Goal: Task Accomplishment & Management: Use online tool/utility

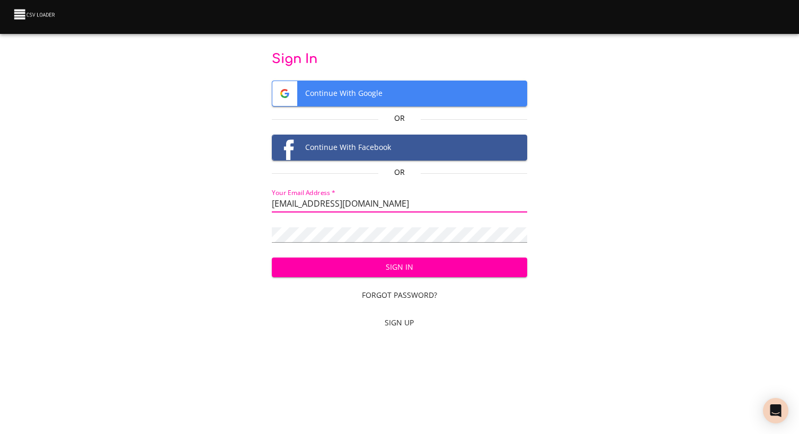
type input "[EMAIL_ADDRESS][DOMAIN_NAME]"
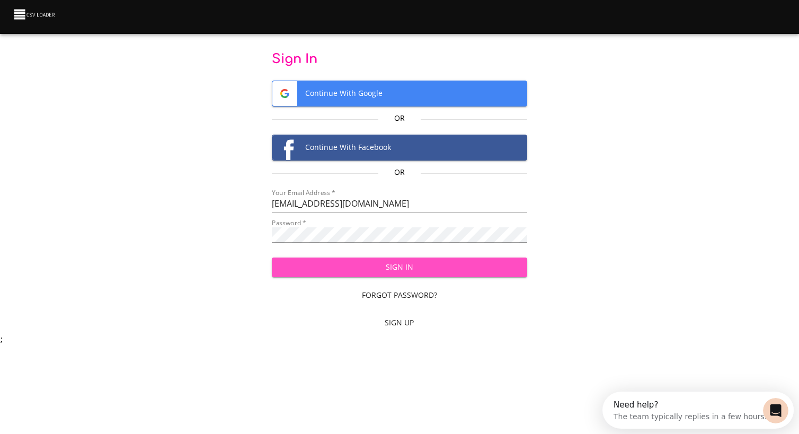
click at [342, 269] on span "Sign In" at bounding box center [399, 267] width 238 height 13
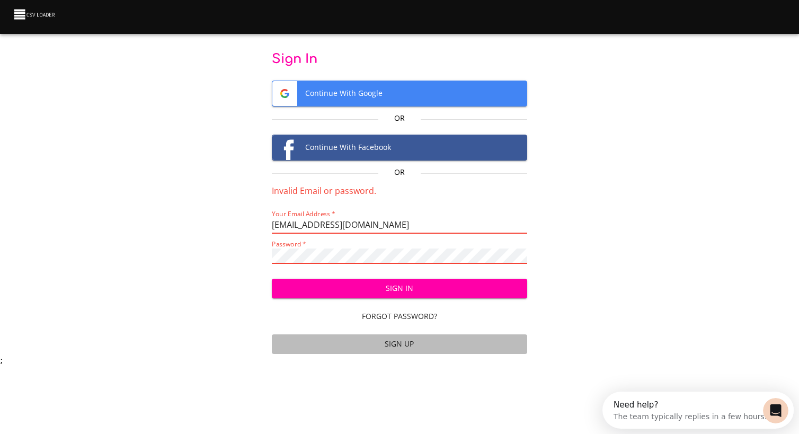
click at [384, 345] on span "Sign Up" at bounding box center [399, 344] width 246 height 13
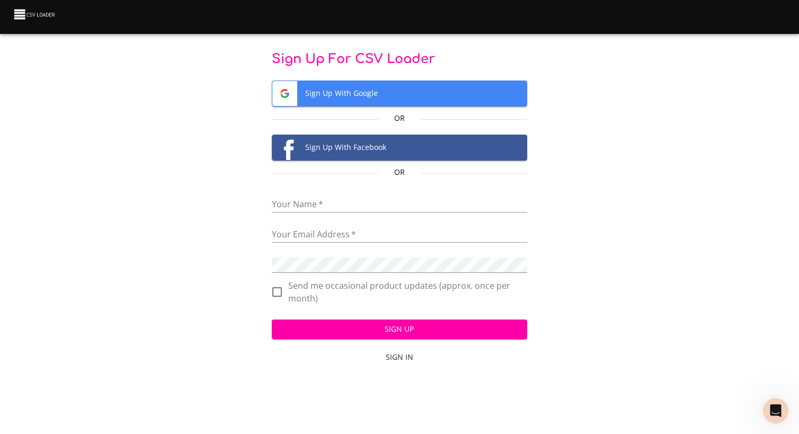
click at [314, 214] on form "Sign Up For CSV Loader Sign Up With Google Or Sign Up With Facebook Or Your Nam…" at bounding box center [399, 210] width 255 height 318
click at [312, 203] on input "text" at bounding box center [399, 204] width 255 height 15
type input "Art Design Ven"
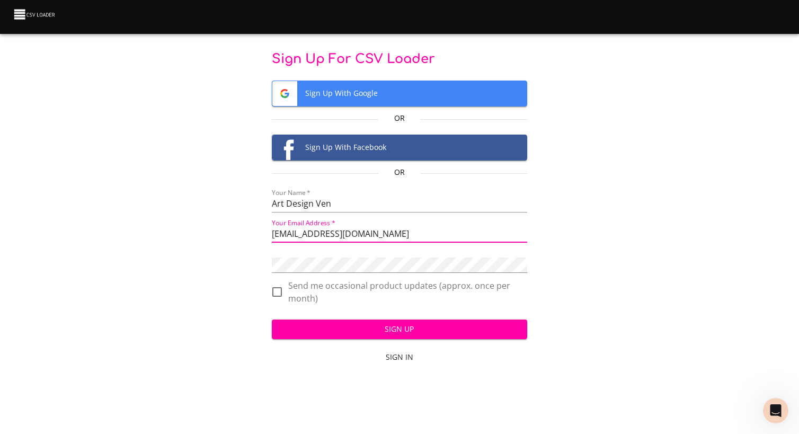
type input "[EMAIL_ADDRESS][DOMAIN_NAME]"
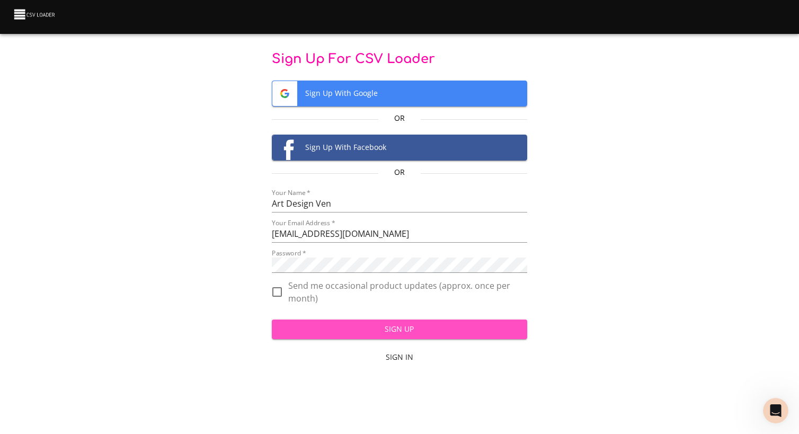
click at [327, 328] on span "Sign Up" at bounding box center [399, 329] width 238 height 13
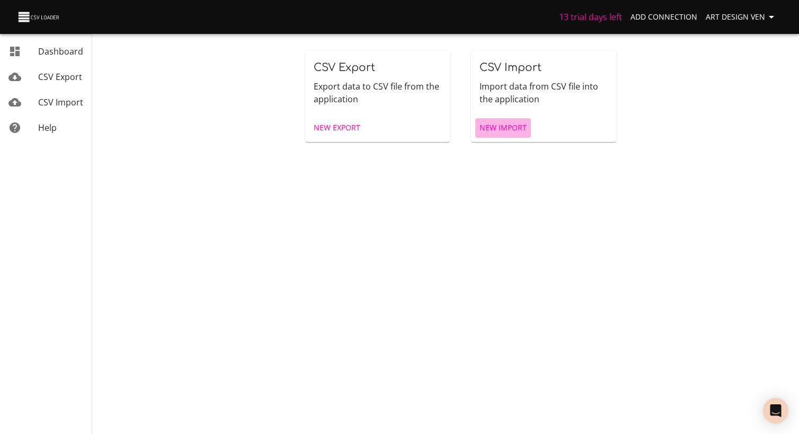
click at [495, 132] on span "New Import" at bounding box center [503, 127] width 47 height 13
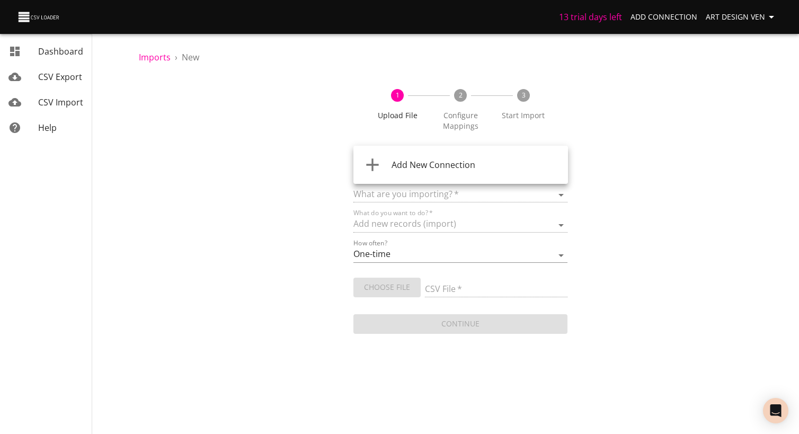
click at [443, 167] on body "13 trial days left Add Connection Art Design Ven Dashboard CSV Export CSV Impor…" at bounding box center [399, 217] width 799 height 434
click at [443, 167] on span "Add New Connection" at bounding box center [434, 165] width 84 height 12
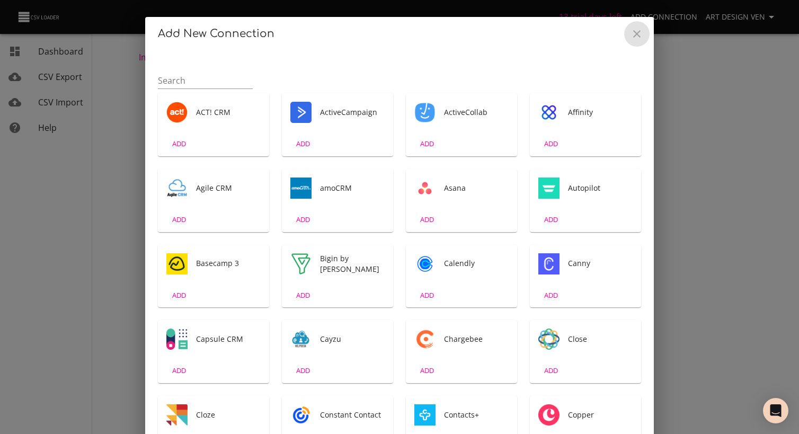
click at [635, 34] on icon "Close" at bounding box center [637, 34] width 13 height 13
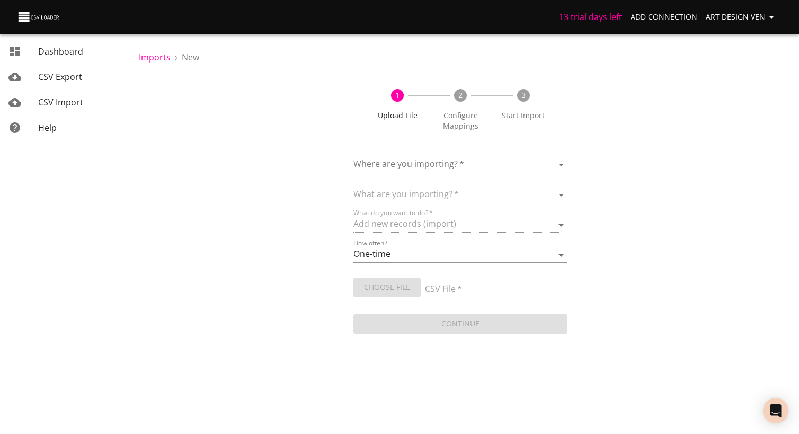
click at [609, 175] on div "1 Upload File 2 Configure Mappings 3 Start Import Where are you importing?   * …" at bounding box center [460, 206] width 643 height 260
click at [548, 163] on body "13 trial days left Add Connection Art Design Ven Dashboard CSV Export CSV Impor…" at bounding box center [399, 217] width 799 height 434
click at [494, 177] on li "Add New Connection" at bounding box center [460, 165] width 215 height 30
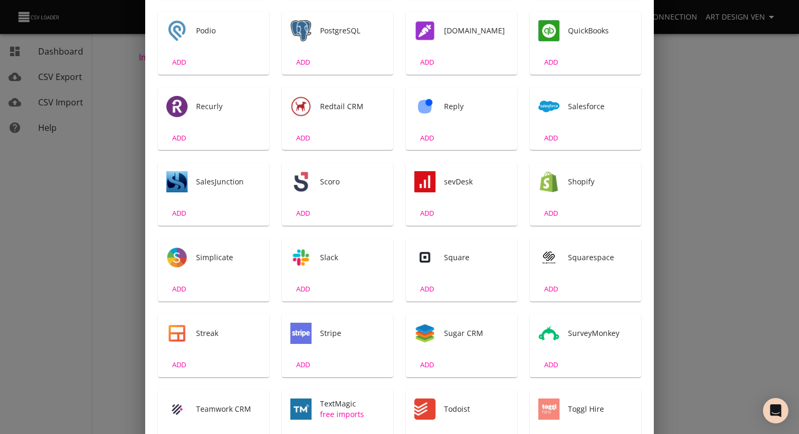
scroll to position [1375, 0]
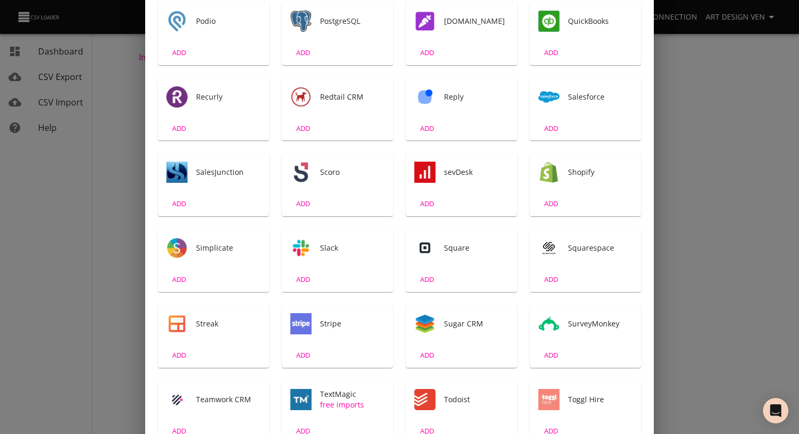
click at [349, 322] on span "Stripe" at bounding box center [352, 323] width 65 height 11
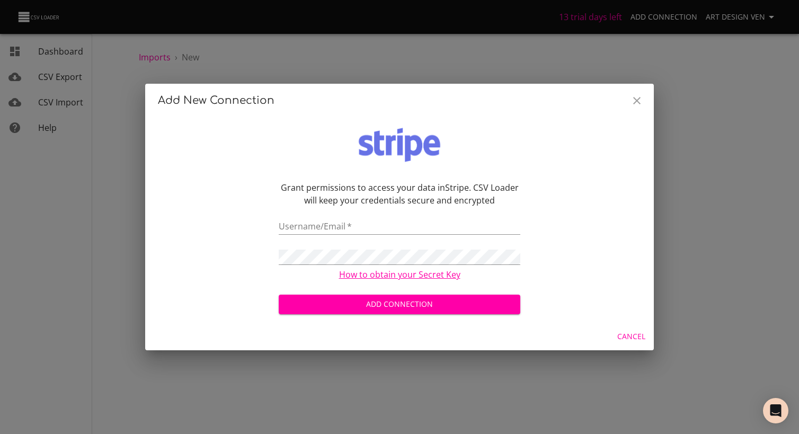
scroll to position [0, 0]
click at [366, 230] on input "text" at bounding box center [400, 226] width 242 height 15
type input "[EMAIL_ADDRESS][DOMAIN_NAME]"
click at [367, 272] on link "How to obtain your Secret Key" at bounding box center [399, 275] width 121 height 12
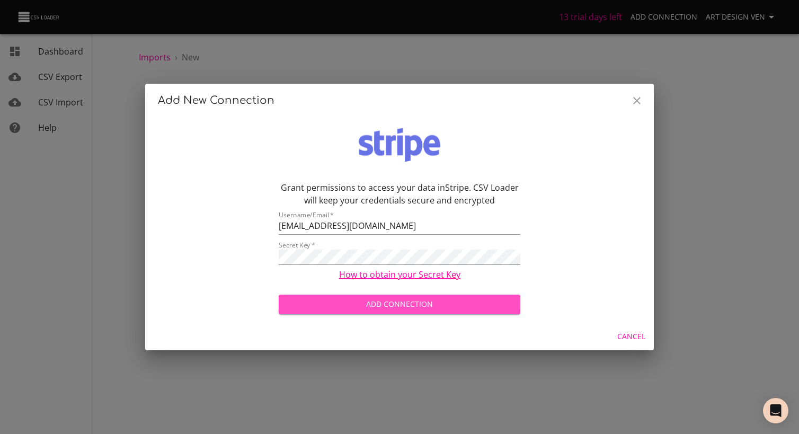
click at [394, 305] on span "Add Connection" at bounding box center [399, 304] width 225 height 13
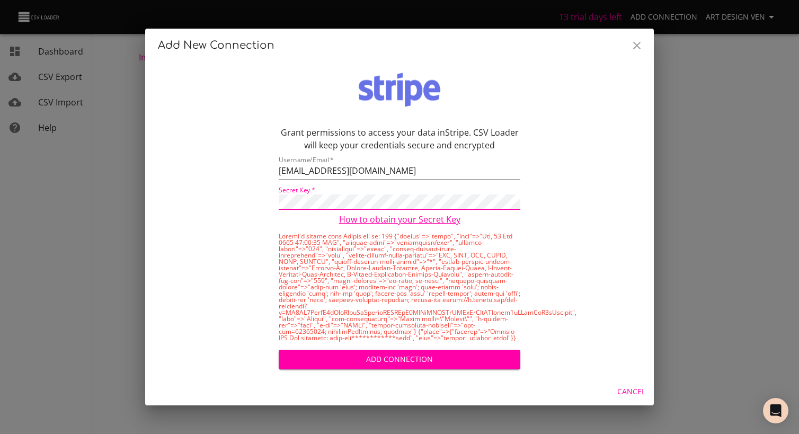
click at [378, 356] on span "Add Connection" at bounding box center [399, 359] width 225 height 13
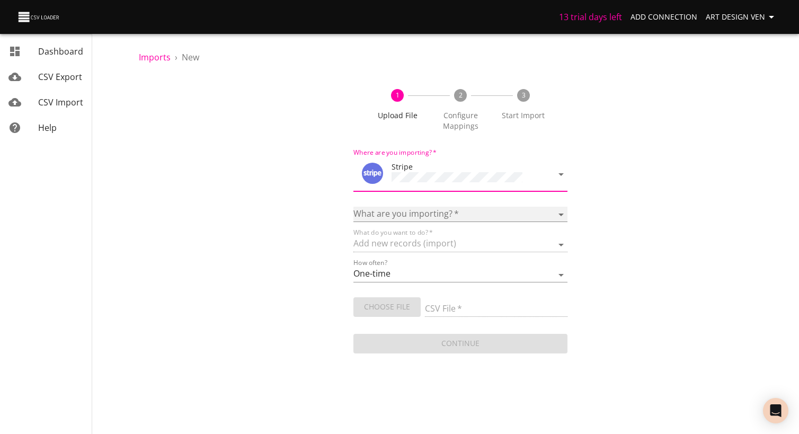
click at [448, 208] on select "Customers" at bounding box center [460, 214] width 215 height 15
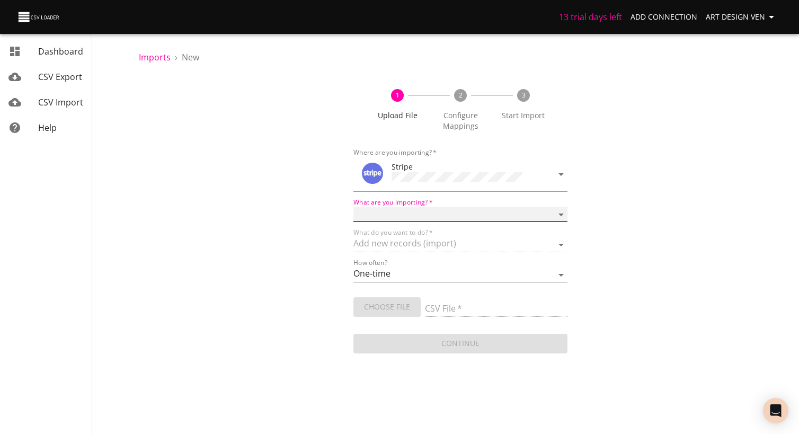
select select "customers"
click at [353, 207] on select "Customers" at bounding box center [460, 214] width 215 height 15
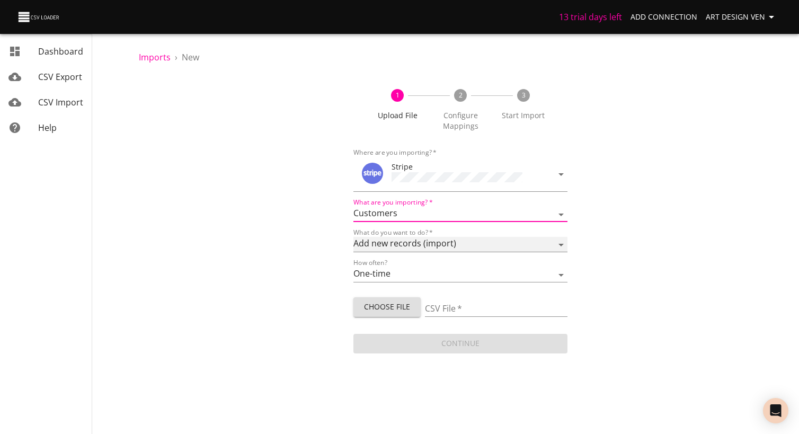
click at [454, 244] on select "Add new records (import) Update existing records (update) Add new and update ex…" at bounding box center [460, 244] width 215 height 15
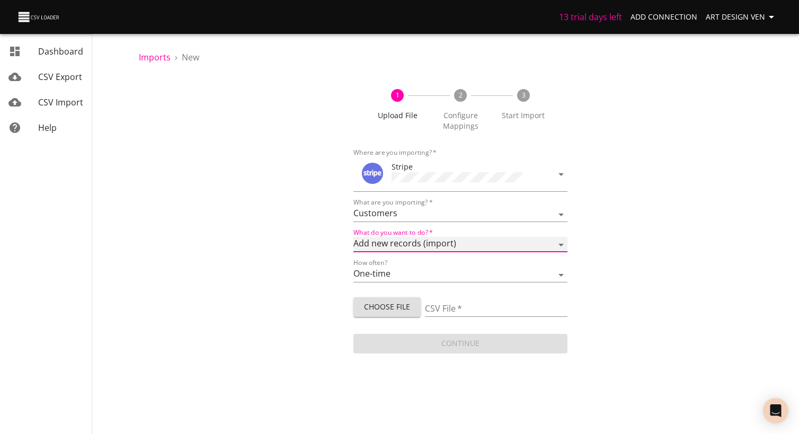
select select "upsert"
click at [353, 237] on select "Add new records (import) Update existing records (update) Add new and update ex…" at bounding box center [460, 244] width 215 height 15
click at [405, 307] on span "Choose File" at bounding box center [387, 306] width 50 height 13
type input "export-20250812-174704.csv"
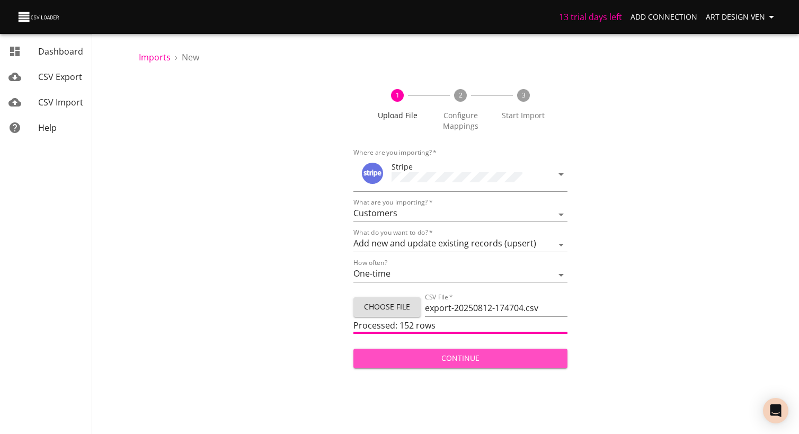
click at [491, 357] on span "Continue" at bounding box center [461, 358] width 198 height 13
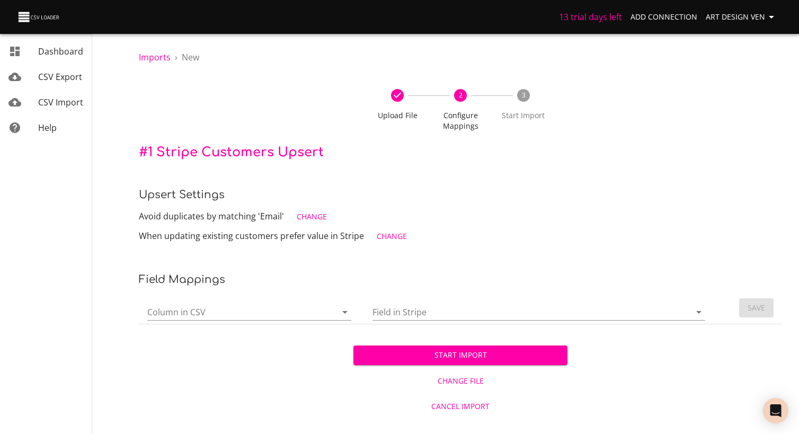
click at [326, 314] on div at bounding box center [338, 312] width 28 height 15
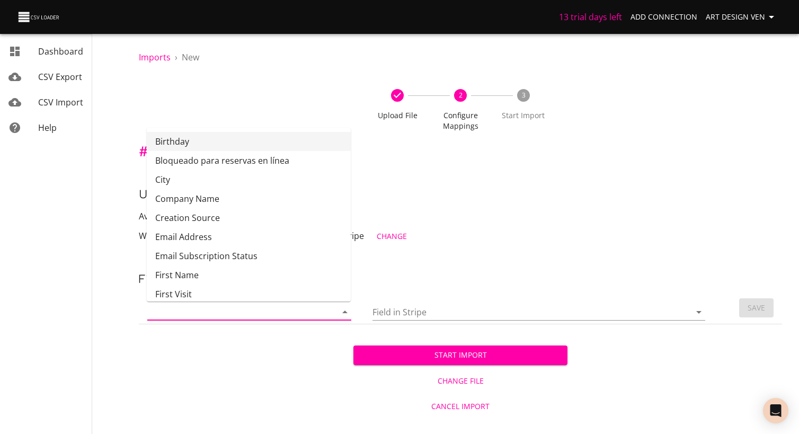
click at [254, 141] on li "Birthday" at bounding box center [249, 141] width 204 height 19
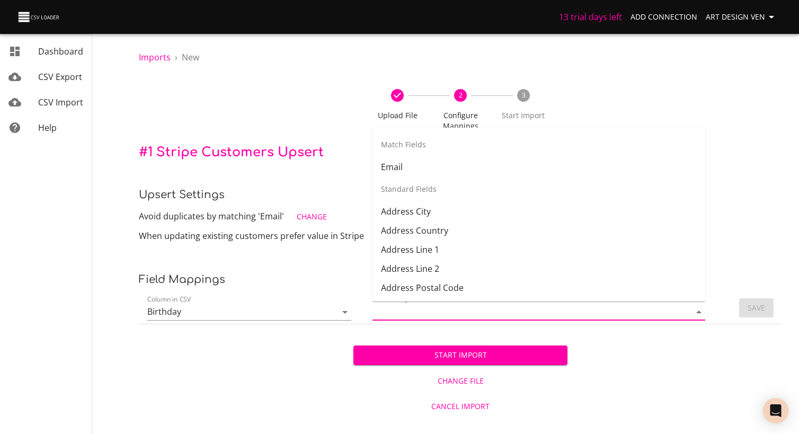
click at [416, 307] on input "Field in Stripe" at bounding box center [522, 312] width 300 height 16
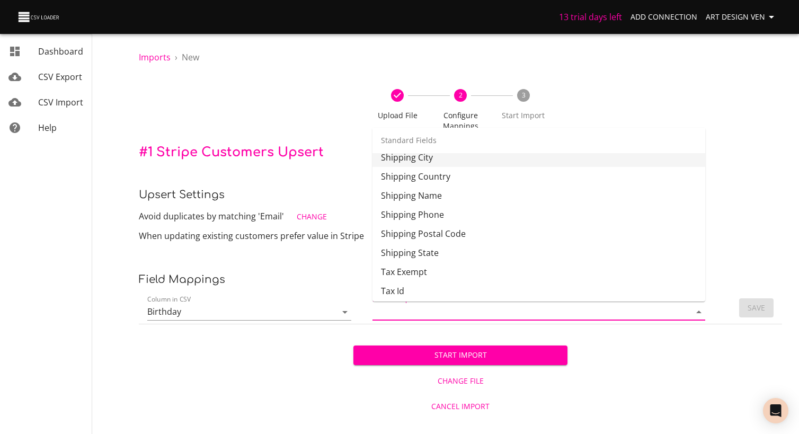
scroll to position [401, 0]
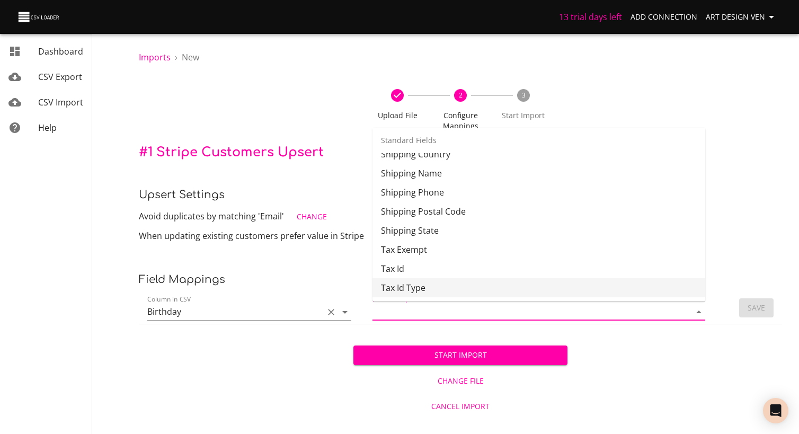
click at [303, 309] on input "Birthday" at bounding box center [232, 312] width 171 height 16
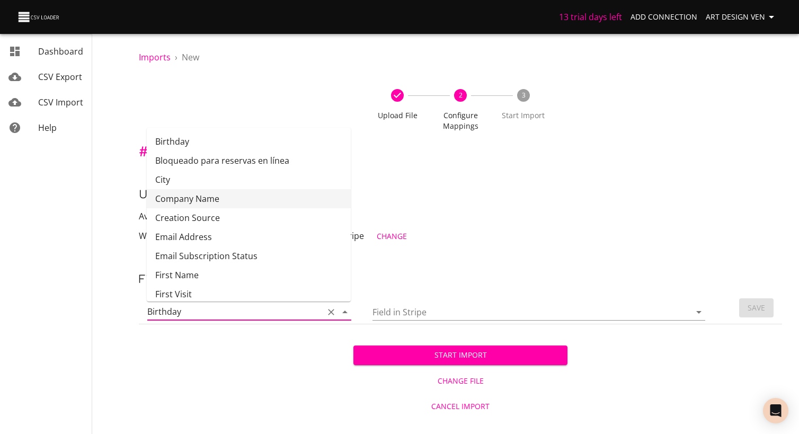
click at [277, 201] on li "Company Name" at bounding box center [249, 198] width 204 height 19
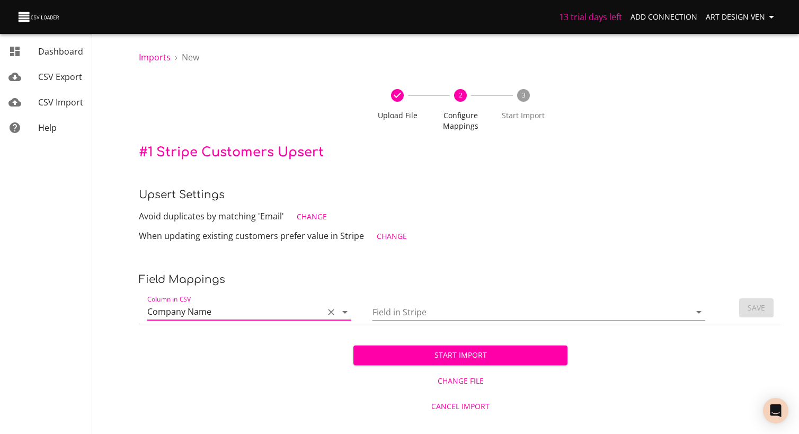
click at [420, 308] on input "Field in Stripe" at bounding box center [522, 312] width 300 height 16
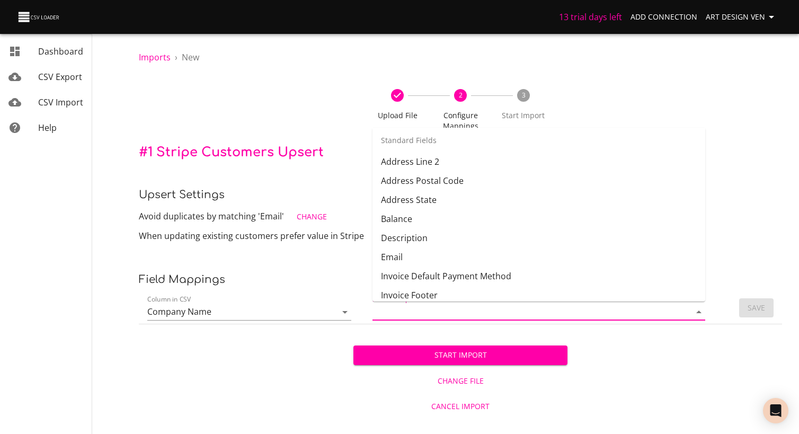
scroll to position [0, 0]
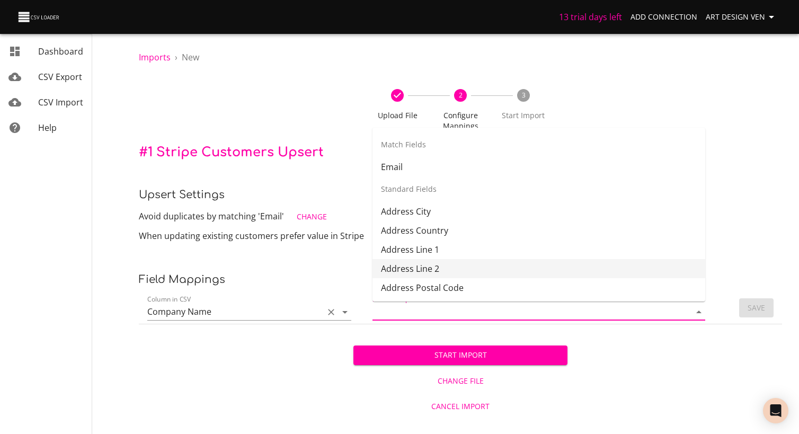
click at [321, 296] on div "Column in CSV Company Name" at bounding box center [249, 307] width 204 height 25
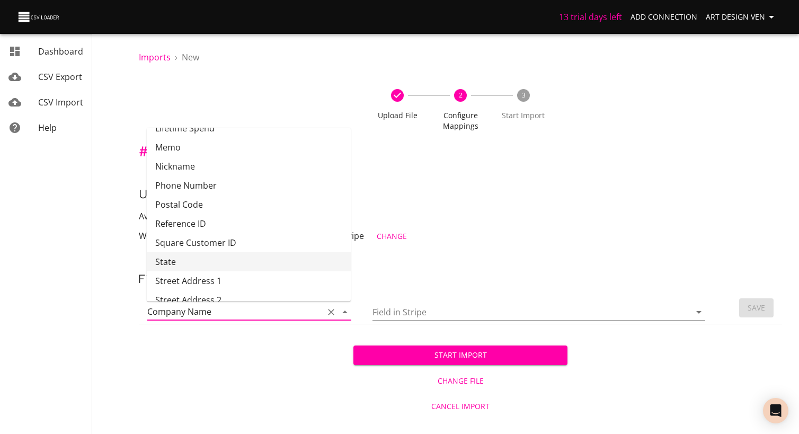
scroll to position [273, 0]
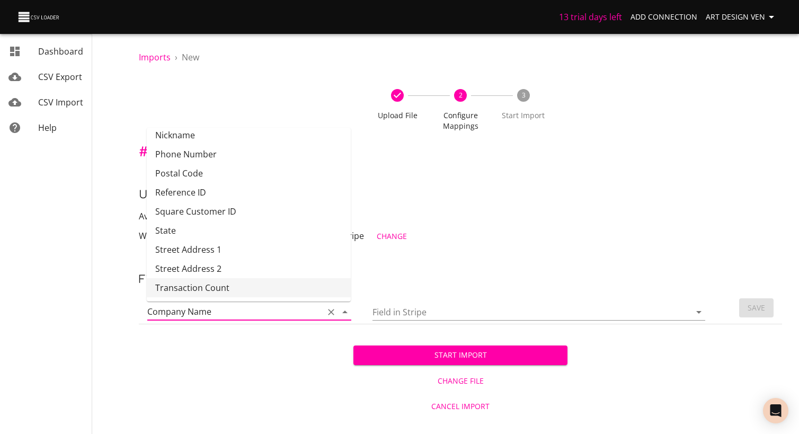
click at [279, 286] on li "Transaction Count" at bounding box center [249, 287] width 204 height 19
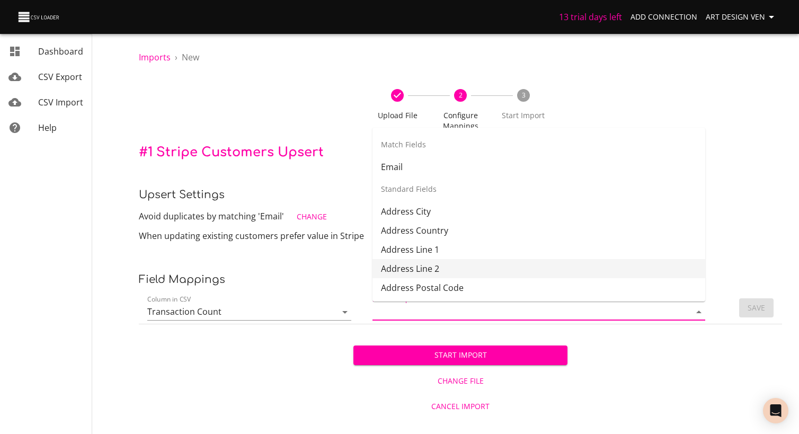
click at [456, 311] on input "Field in Stripe" at bounding box center [522, 312] width 300 height 16
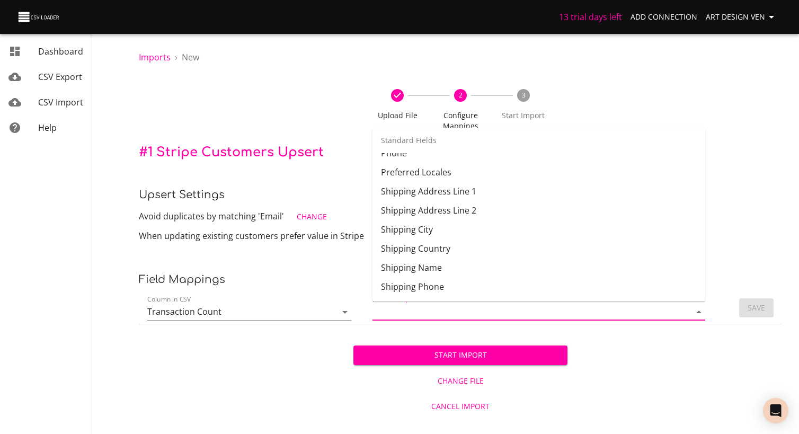
scroll to position [0, 0]
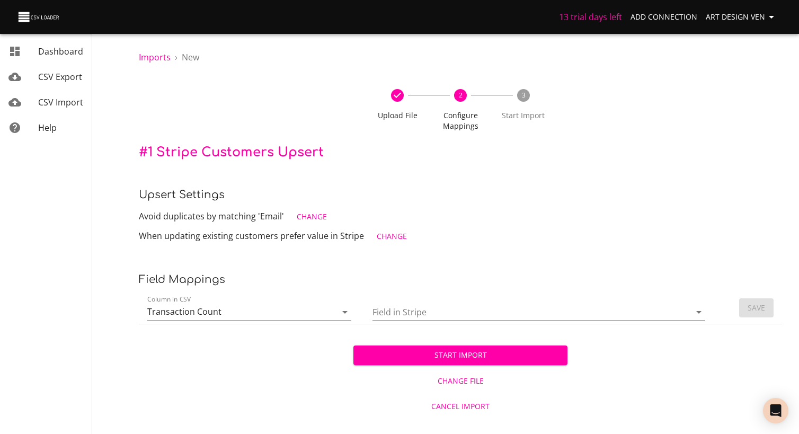
click at [340, 272] on p "Field Mappings" at bounding box center [460, 279] width 643 height 17
click at [305, 315] on input "Transaction Count" at bounding box center [232, 312] width 171 height 16
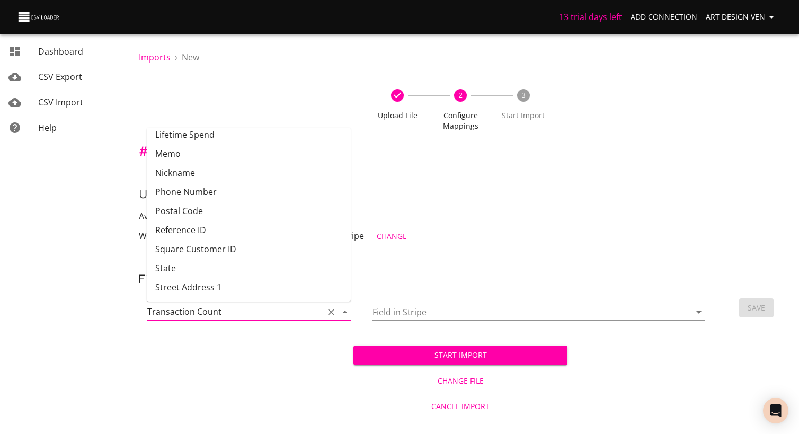
scroll to position [224, 0]
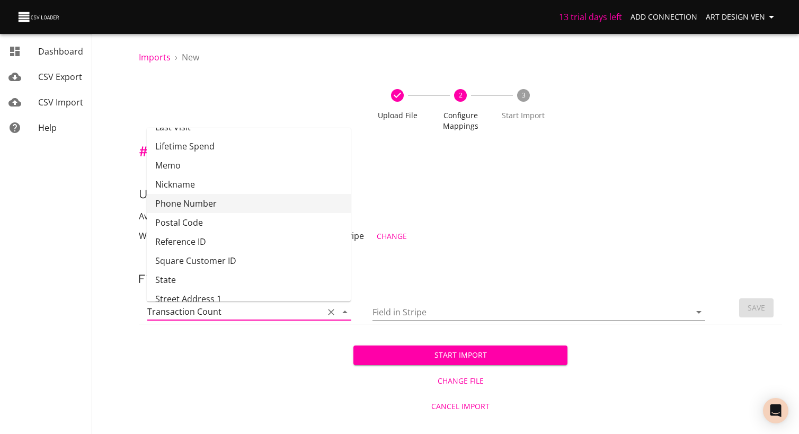
click at [221, 199] on li "Phone Number" at bounding box center [249, 203] width 204 height 19
type input "Phone Number"
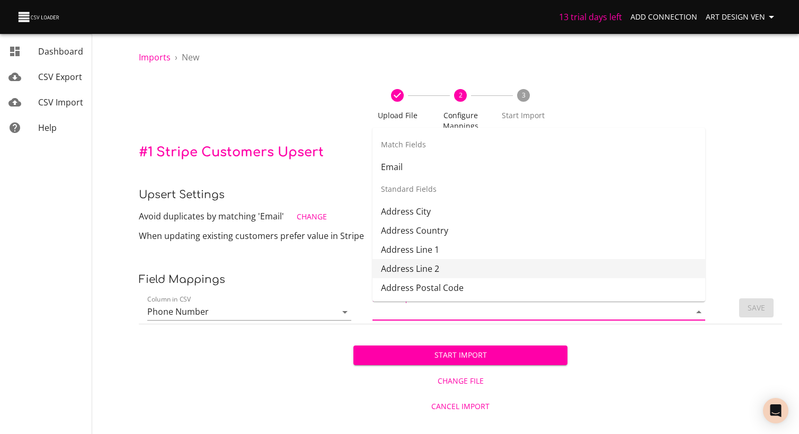
click at [429, 307] on input "Field in Stripe" at bounding box center [522, 312] width 300 height 16
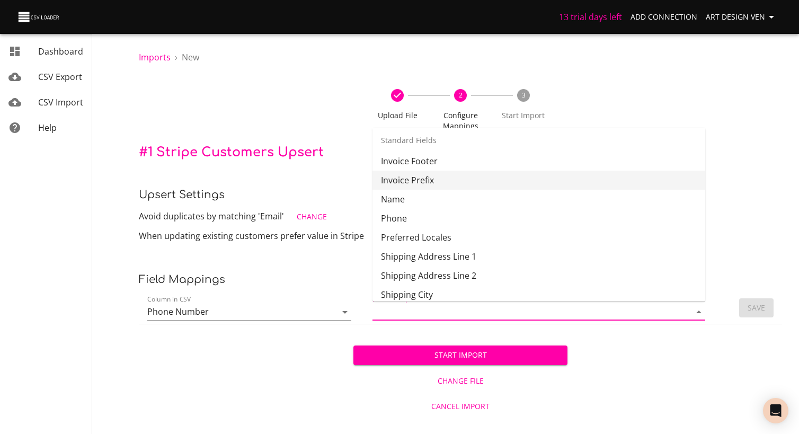
scroll to position [244, 0]
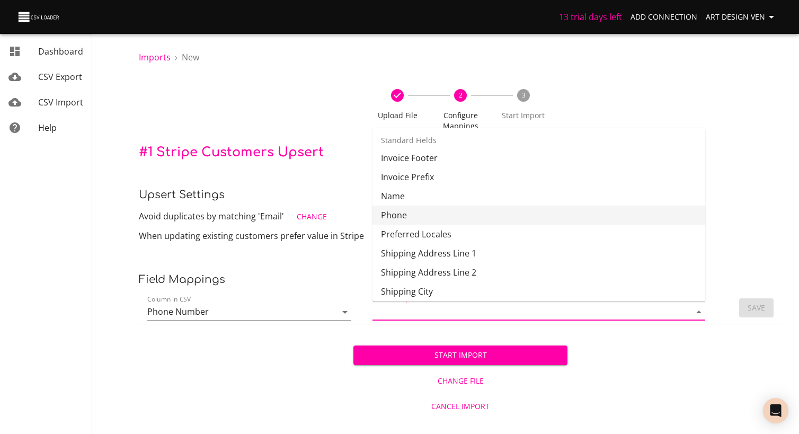
click at [450, 221] on li "Phone" at bounding box center [538, 215] width 333 height 19
type input "Phone"
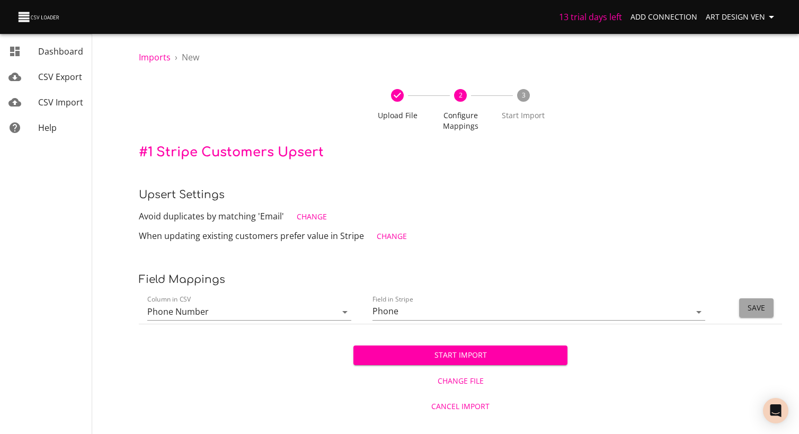
scroll to position [0, 0]
click at [759, 311] on span "Save" at bounding box center [756, 307] width 17 height 13
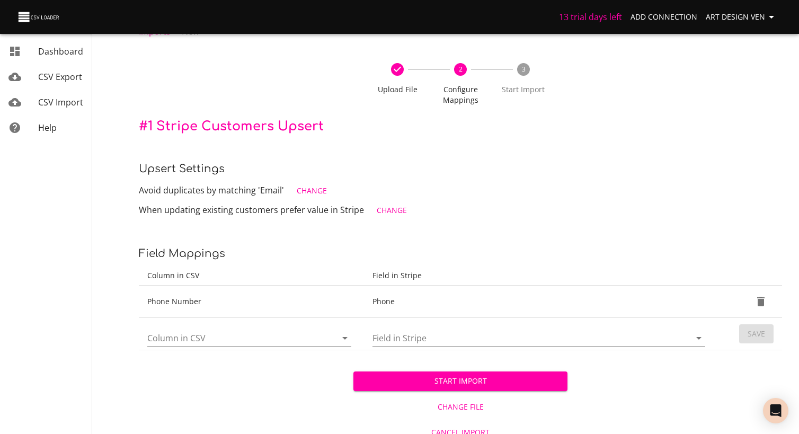
scroll to position [36, 0]
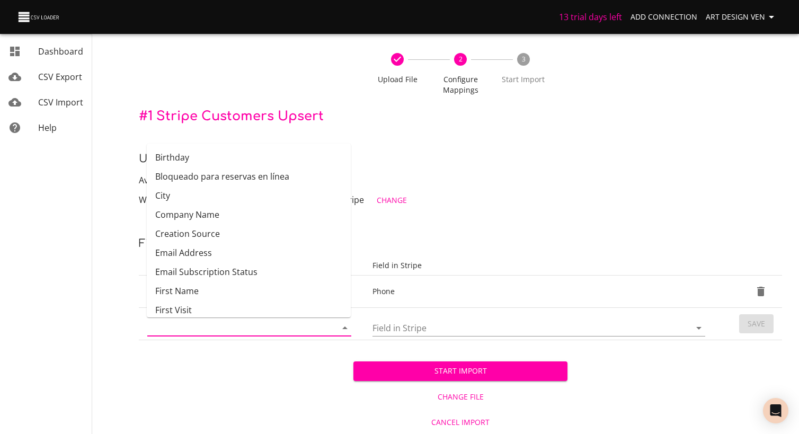
click at [305, 329] on input "Column in CSV" at bounding box center [232, 327] width 171 height 16
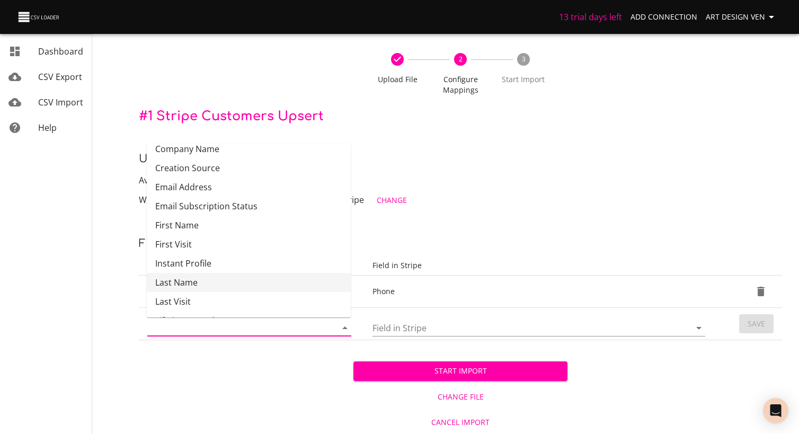
scroll to position [59, 0]
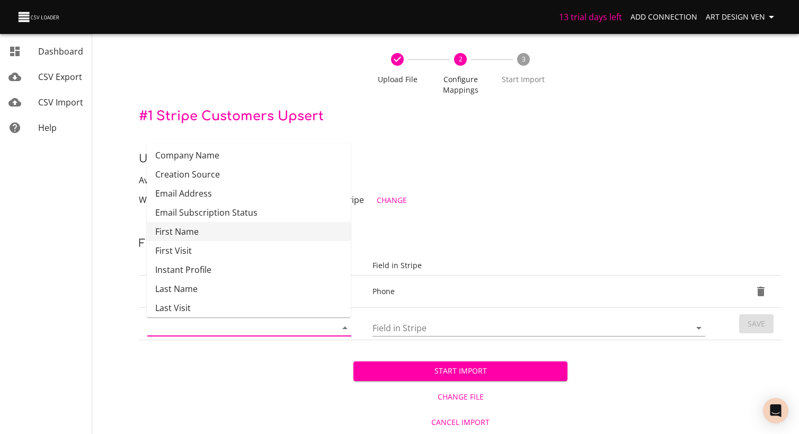
click at [209, 234] on li "First Name" at bounding box center [249, 231] width 204 height 19
type input "First Name"
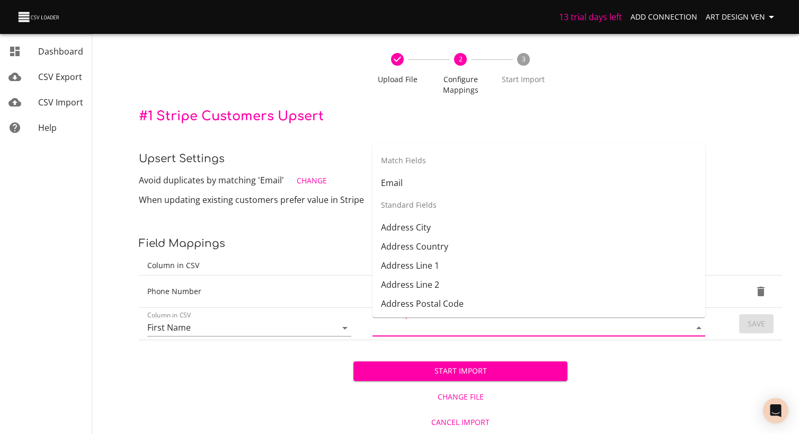
click at [379, 324] on input "Field in Stripe" at bounding box center [522, 327] width 300 height 16
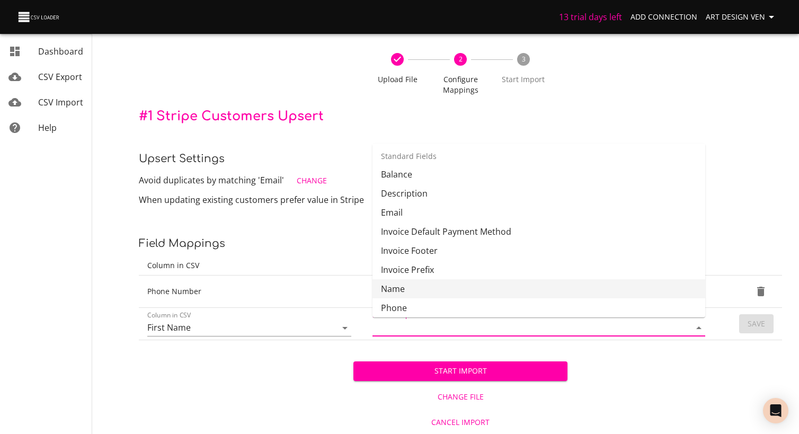
click at [402, 293] on li "Name" at bounding box center [538, 288] width 333 height 19
type input "Name"
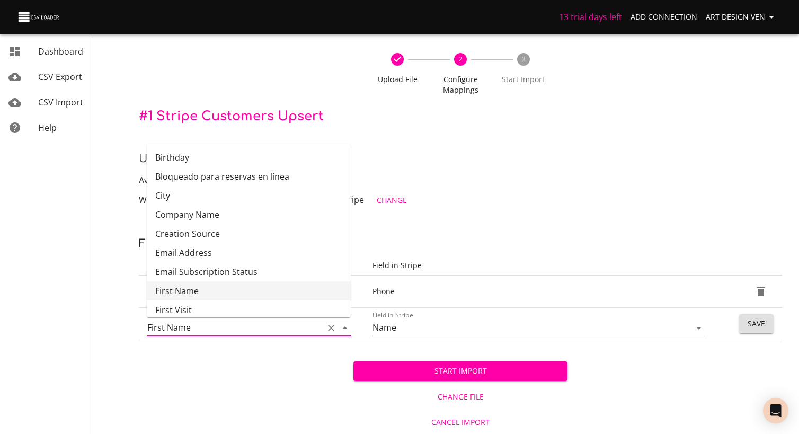
click at [292, 324] on input "First Name" at bounding box center [232, 327] width 171 height 16
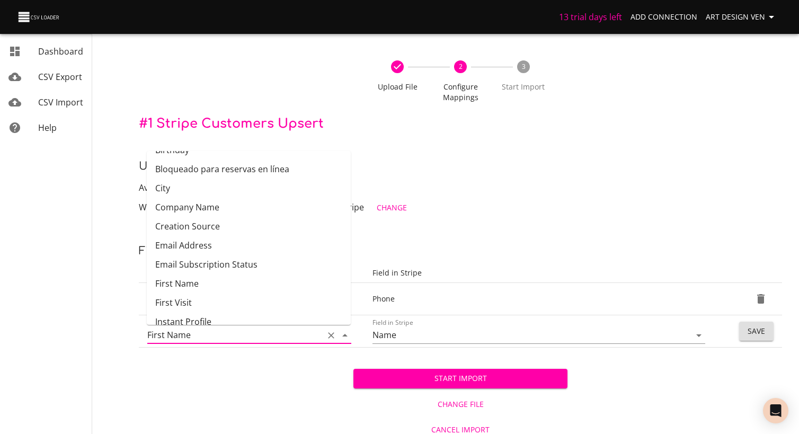
scroll to position [7, 0]
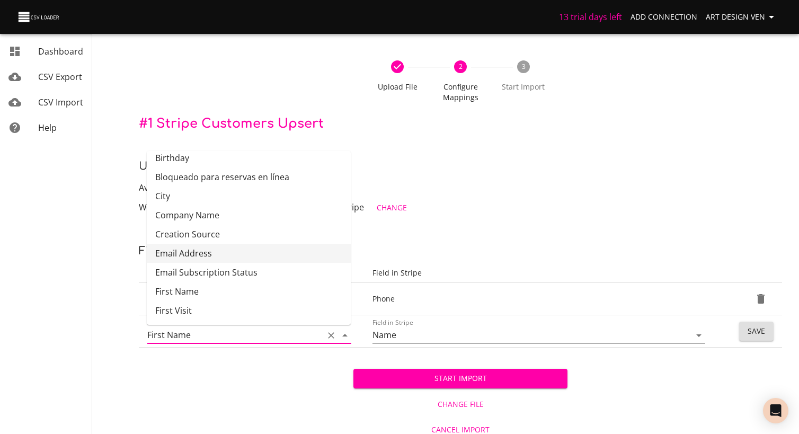
click at [252, 250] on li "Email Address" at bounding box center [249, 253] width 204 height 19
type input "Email Address"
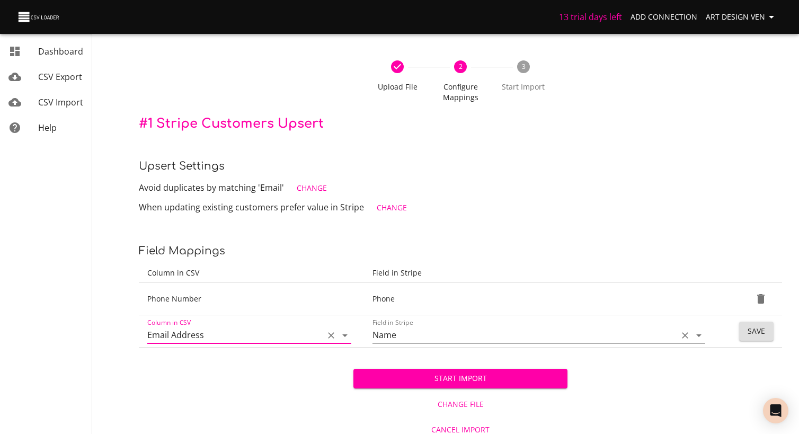
click at [399, 331] on input "Name" at bounding box center [522, 335] width 300 height 16
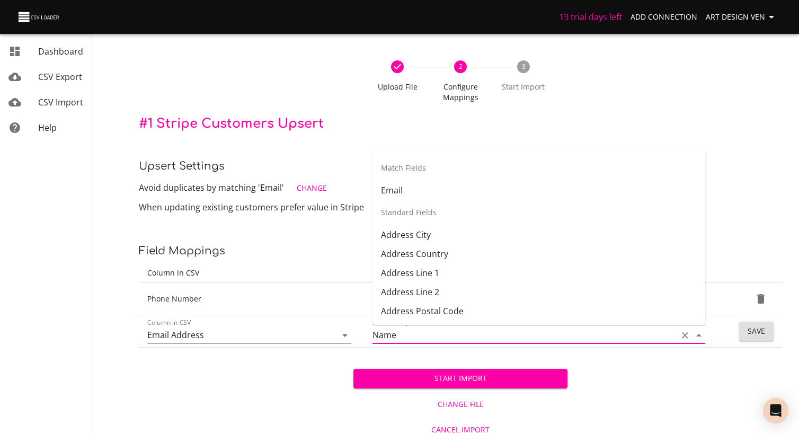
scroll to position [148, 0]
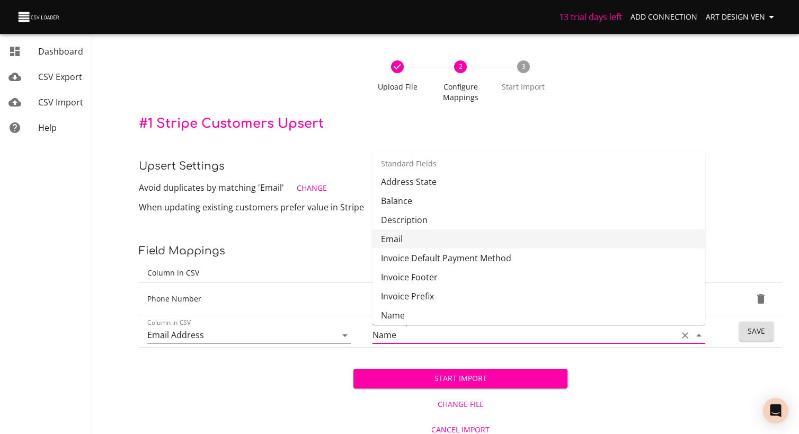
click at [440, 237] on li "Email" at bounding box center [538, 238] width 333 height 19
type input "Email"
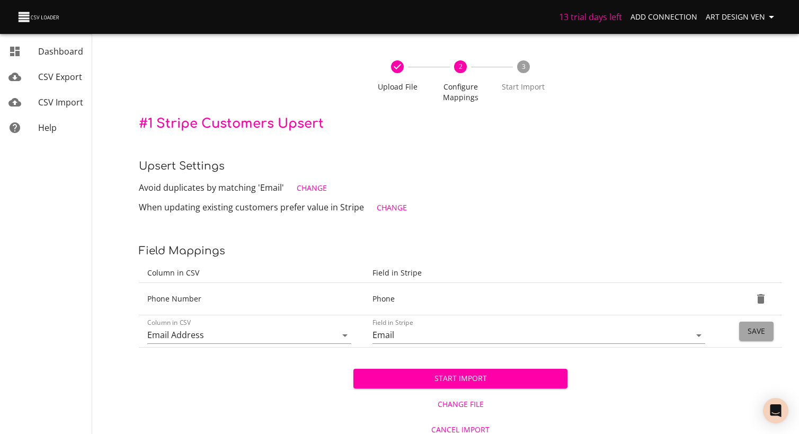
click at [749, 325] on span "Save" at bounding box center [756, 331] width 17 height 13
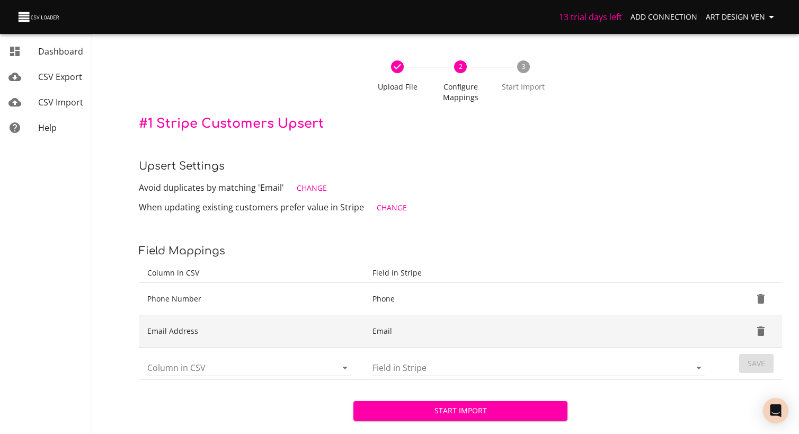
scroll to position [68, 0]
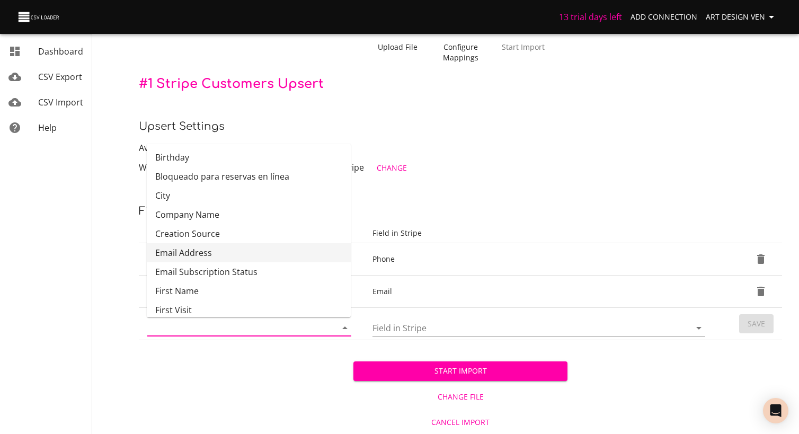
click at [272, 329] on input "Column in CSV" at bounding box center [232, 327] width 171 height 16
click at [411, 321] on input "Field in Stripe" at bounding box center [522, 327] width 300 height 16
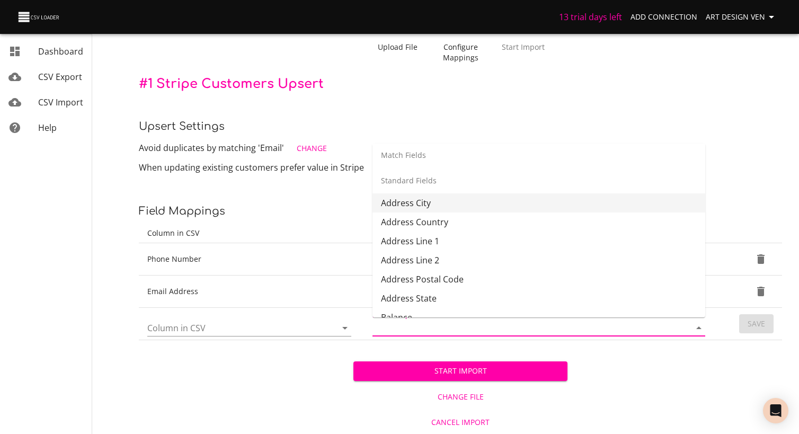
scroll to position [25, 0]
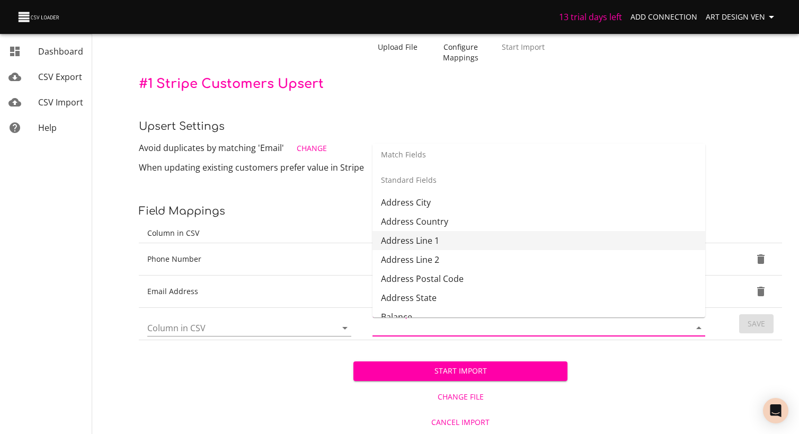
click at [450, 238] on li "Address Line 1" at bounding box center [538, 240] width 333 height 19
type input "Address Line 1"
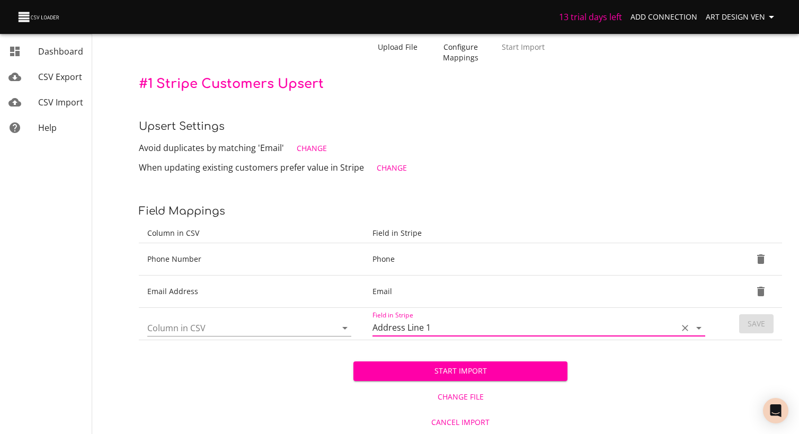
click at [308, 326] on input "Column in CSV" at bounding box center [232, 327] width 171 height 16
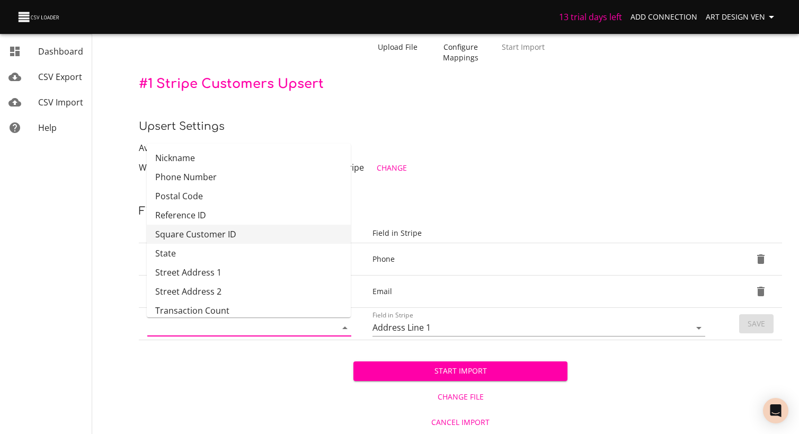
scroll to position [273, 0]
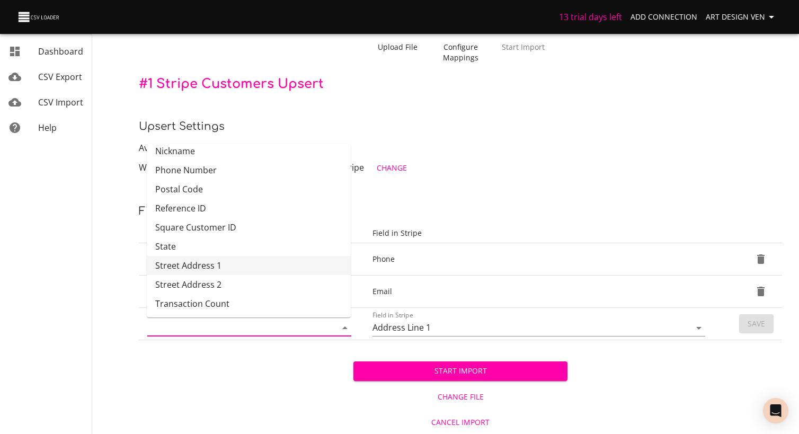
click at [252, 271] on li "Street Address 1" at bounding box center [249, 265] width 204 height 19
type input "Street Address 1"
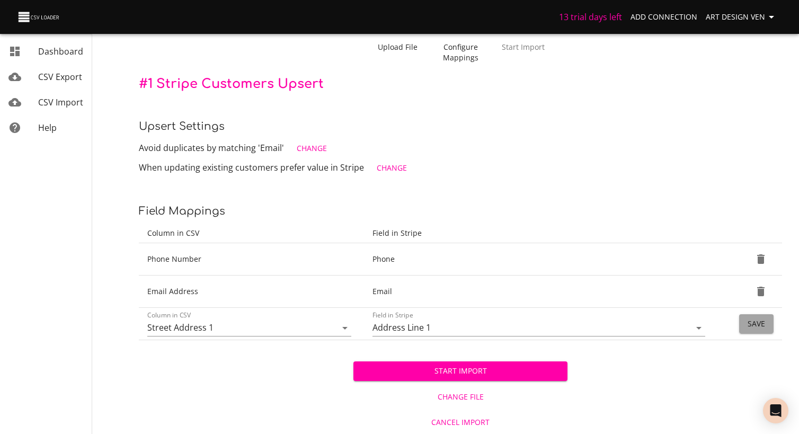
click at [751, 325] on span "Save" at bounding box center [756, 323] width 17 height 13
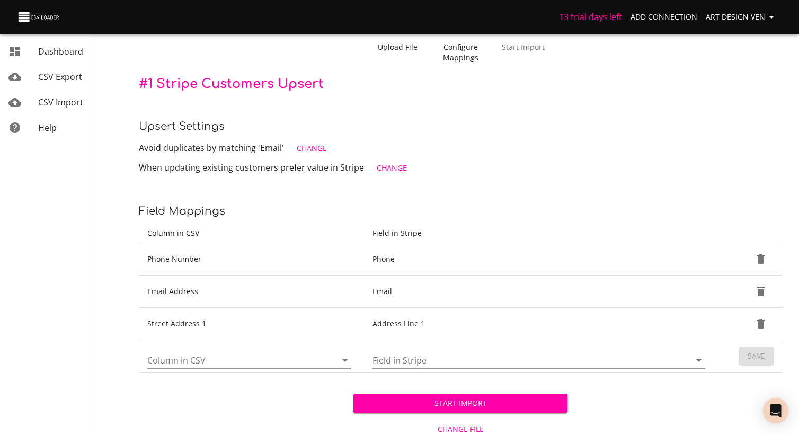
click at [309, 358] on input "Column in CSV" at bounding box center [232, 360] width 171 height 16
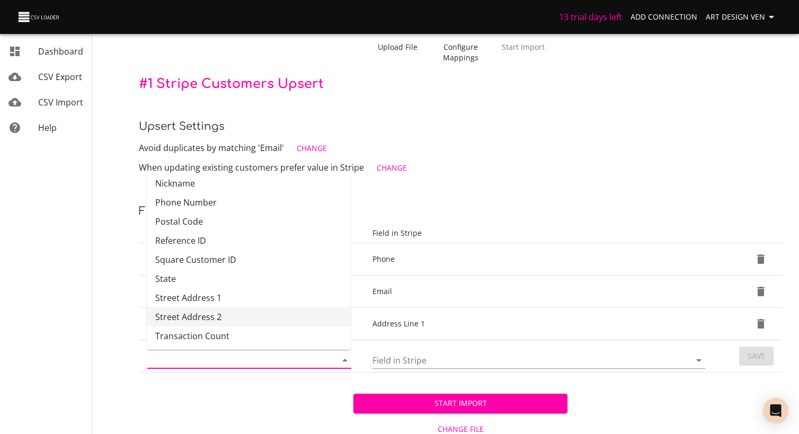
click at [261, 312] on li "Street Address 2" at bounding box center [249, 316] width 204 height 19
type input "Street Address 2"
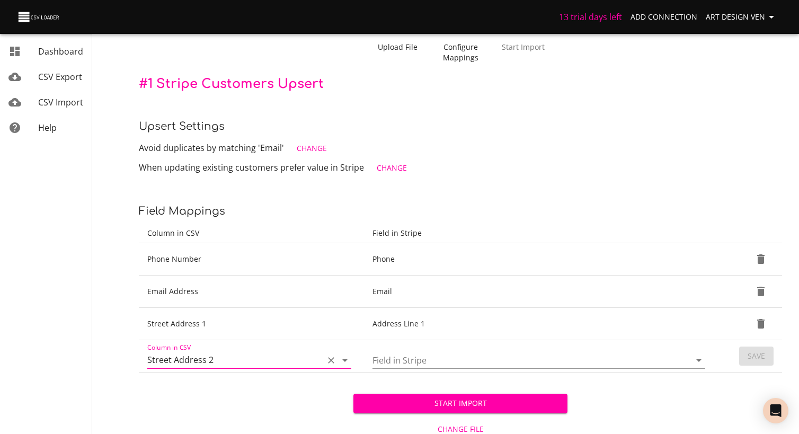
click at [435, 366] on input "Field in Stripe" at bounding box center [522, 360] width 300 height 16
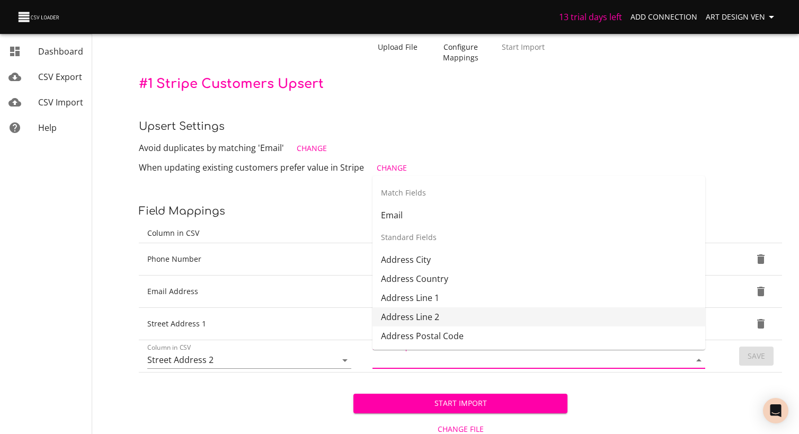
click at [443, 322] on li "Address Line 2" at bounding box center [538, 316] width 333 height 19
type input "Address Line 2"
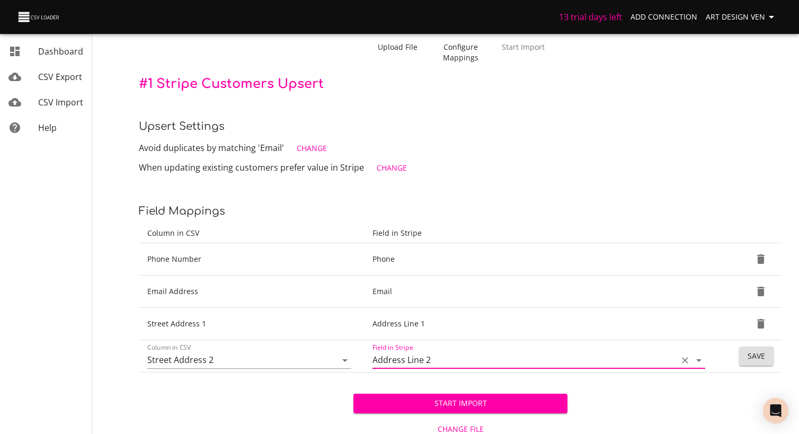
click at [760, 359] on span "Save" at bounding box center [756, 356] width 17 height 13
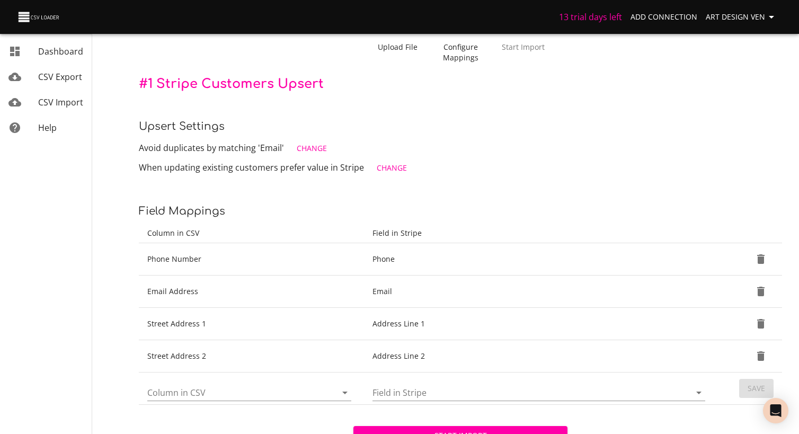
click at [269, 394] on input "Column in CSV" at bounding box center [232, 392] width 171 height 16
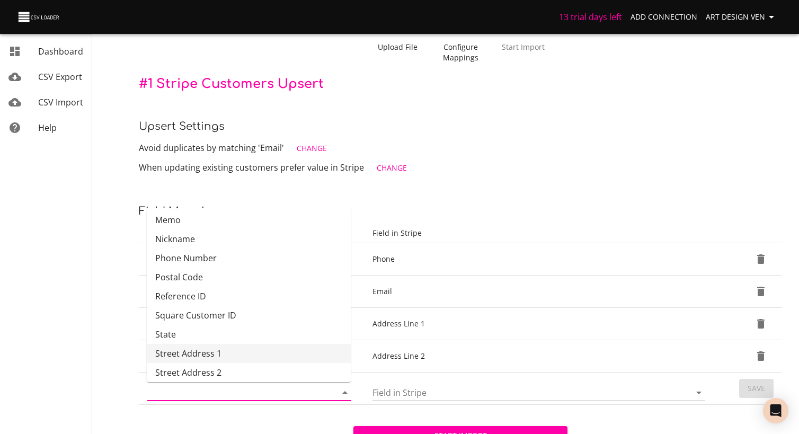
scroll to position [273, 0]
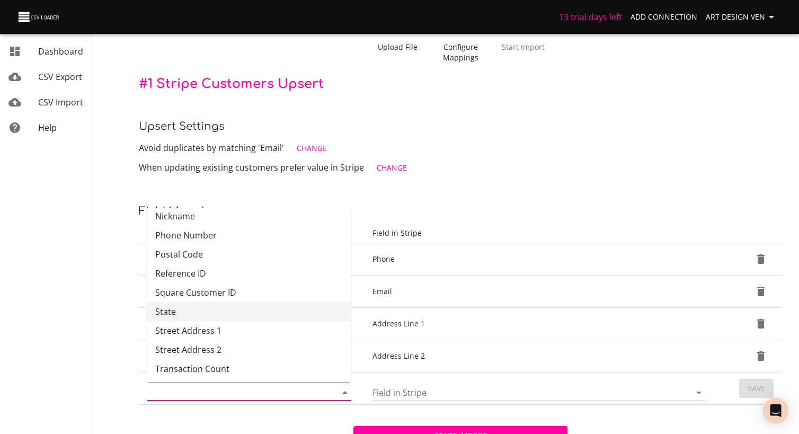
click at [243, 315] on li "State" at bounding box center [249, 311] width 204 height 19
type input "State"
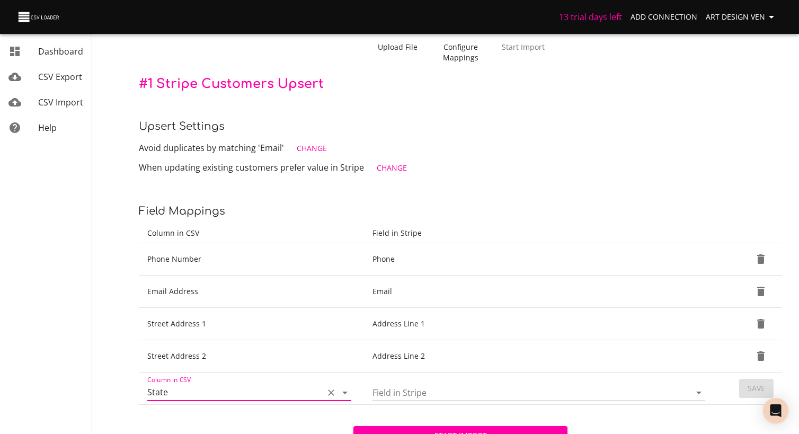
click at [438, 395] on input "Field in Stripe" at bounding box center [522, 392] width 300 height 16
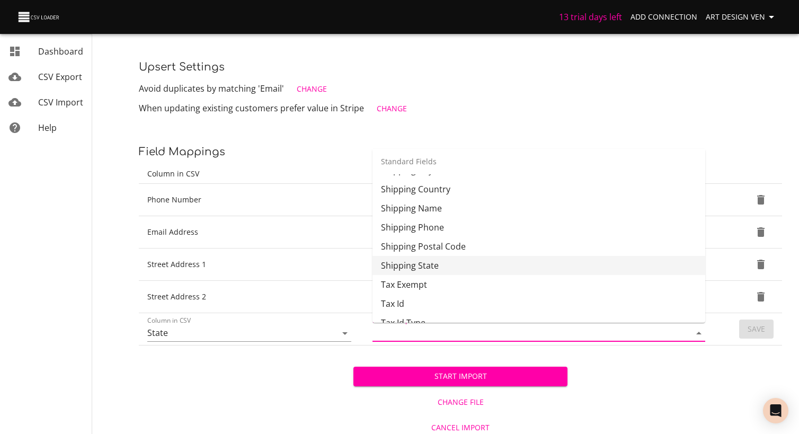
scroll to position [376, 0]
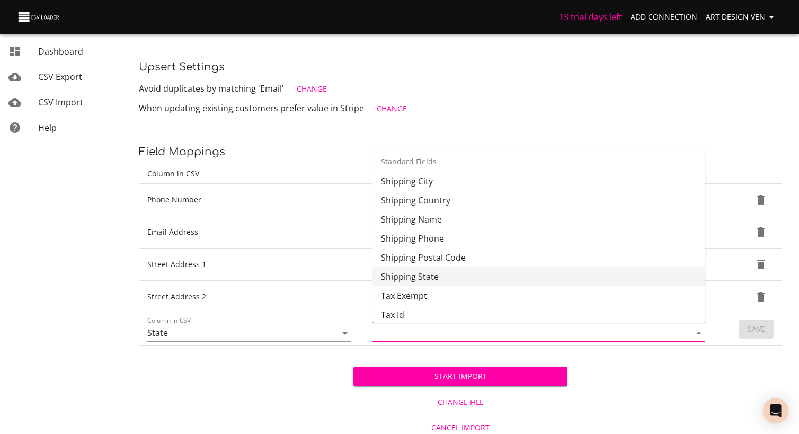
click at [423, 274] on li "Shipping State" at bounding box center [538, 276] width 333 height 19
type input "Shipping State"
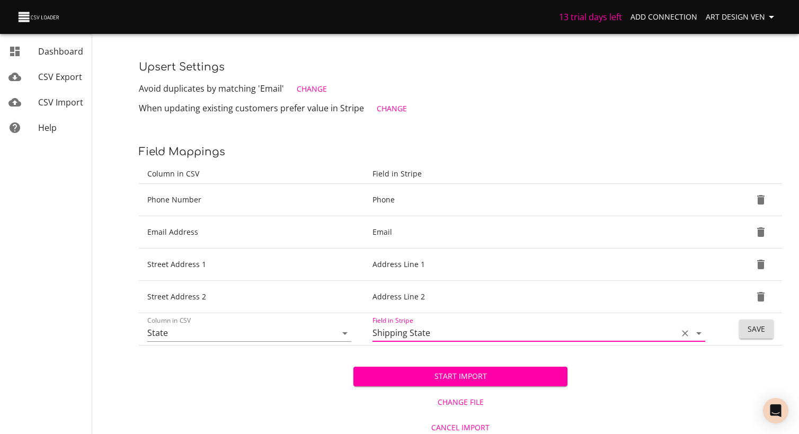
click at [643, 332] on input "Shipping State" at bounding box center [522, 333] width 300 height 16
click at [672, 332] on div "Shipping State" at bounding box center [538, 333] width 333 height 17
click at [685, 333] on icon "Clear" at bounding box center [685, 333] width 6 height 6
click at [687, 333] on div at bounding box center [692, 333] width 28 height 15
click at [696, 332] on icon "Open" at bounding box center [698, 333] width 5 height 3
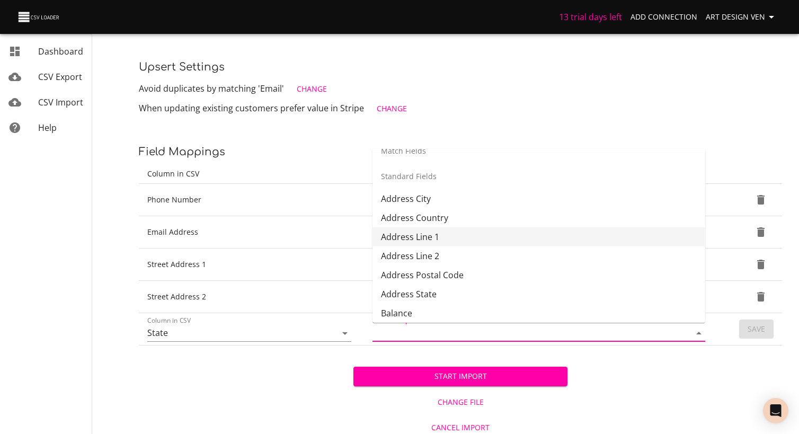
scroll to position [39, 0]
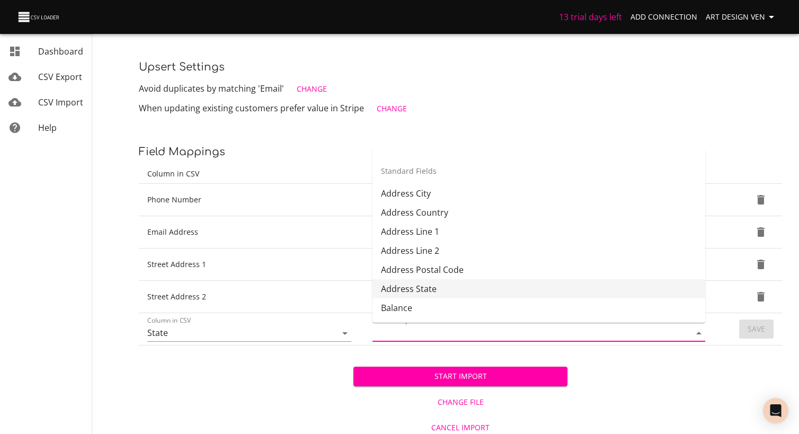
click at [449, 284] on li "Address State" at bounding box center [538, 288] width 333 height 19
type input "Address State"
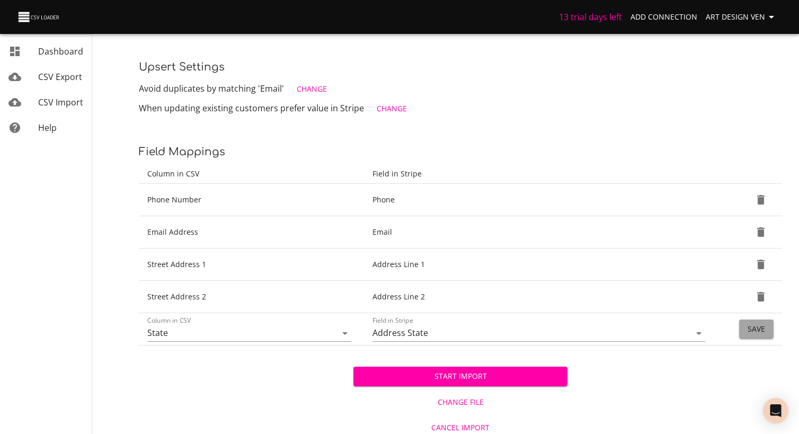
click at [768, 324] on button "Save" at bounding box center [756, 329] width 34 height 20
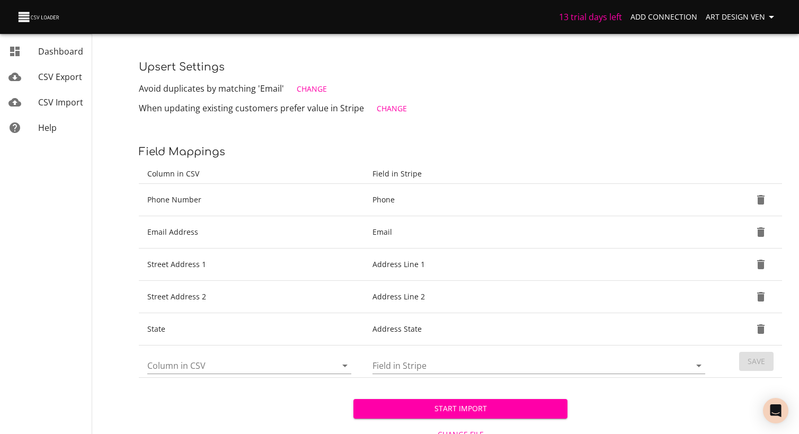
click at [303, 363] on input "Column in CSV" at bounding box center [232, 365] width 171 height 16
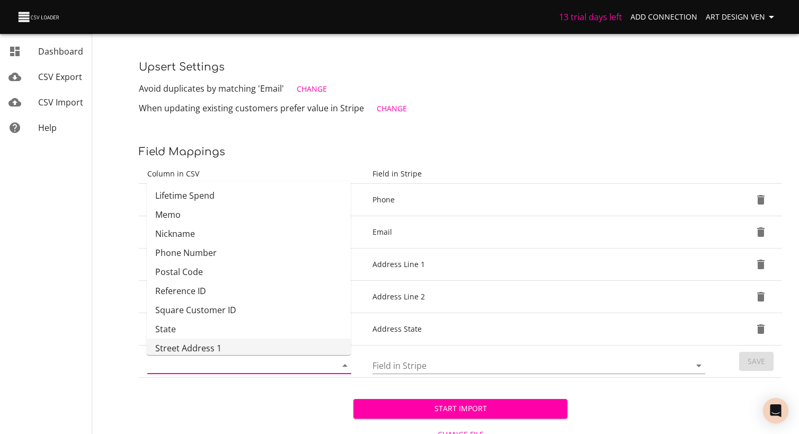
scroll to position [211, 0]
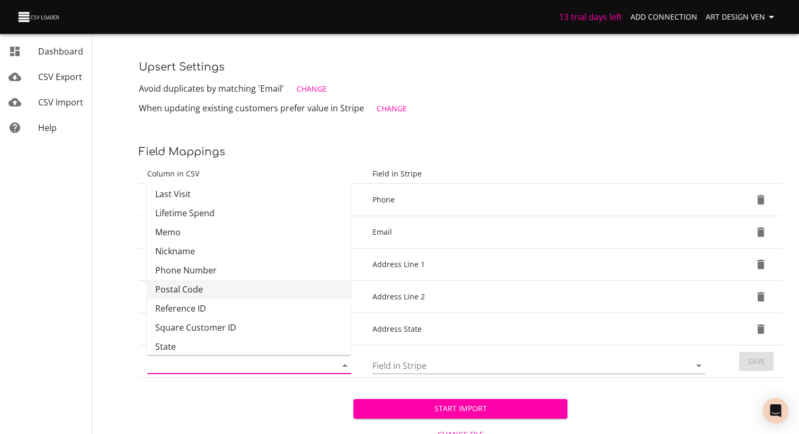
click at [244, 289] on li "Postal Code" at bounding box center [249, 289] width 204 height 19
type input "Postal Code"
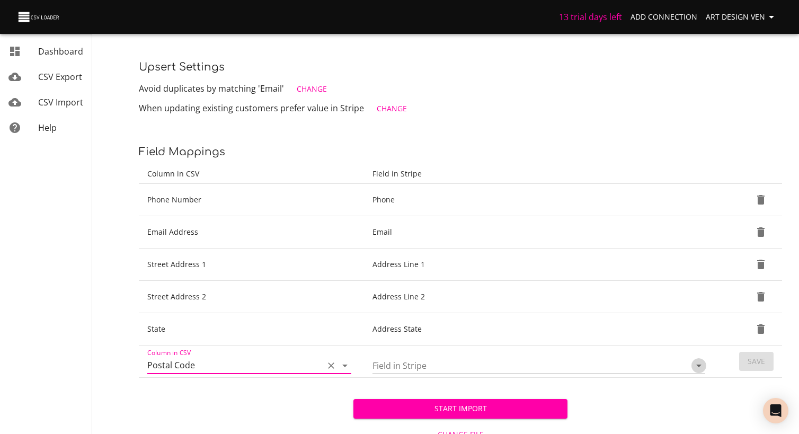
click at [696, 367] on icon "Open" at bounding box center [699, 365] width 13 height 13
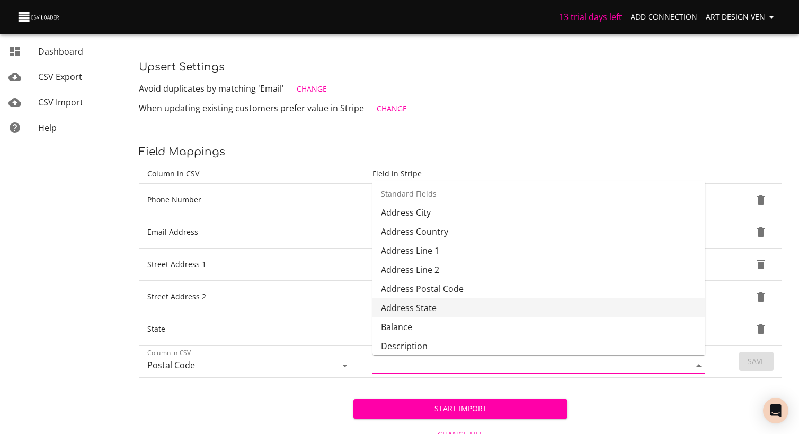
scroll to position [49, 0]
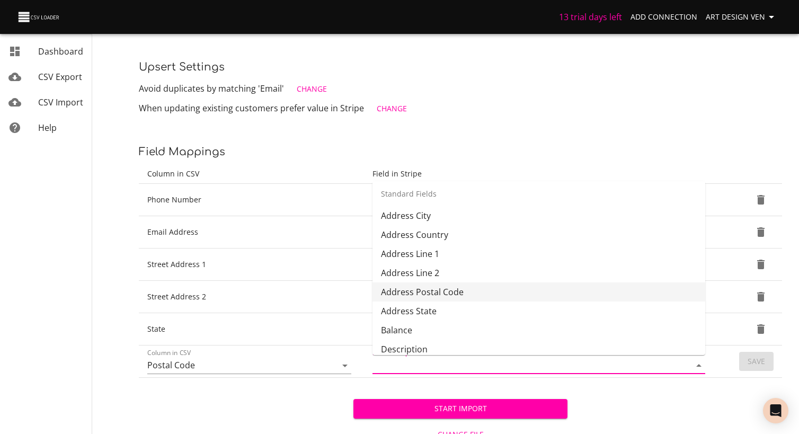
click at [437, 288] on li "Address Postal Code" at bounding box center [538, 291] width 333 height 19
type input "Address Postal Code"
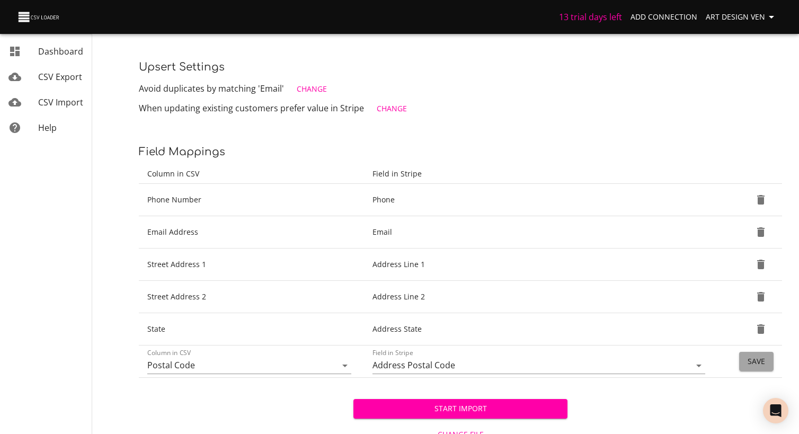
click at [761, 369] on button "Save" at bounding box center [756, 362] width 34 height 20
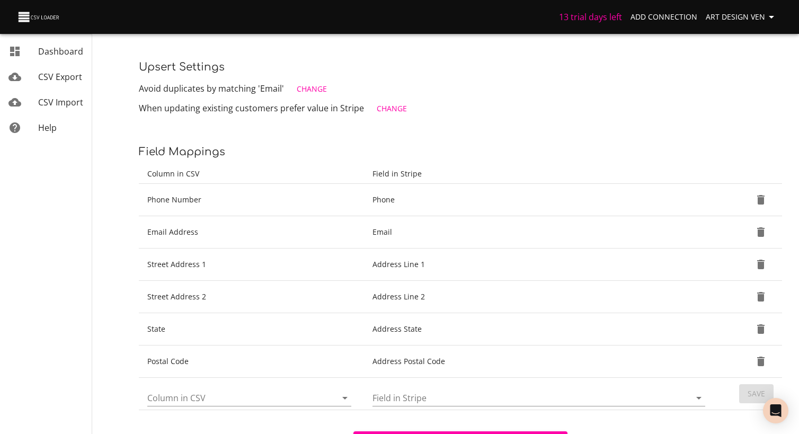
click at [343, 396] on icon "Open" at bounding box center [345, 398] width 13 height 13
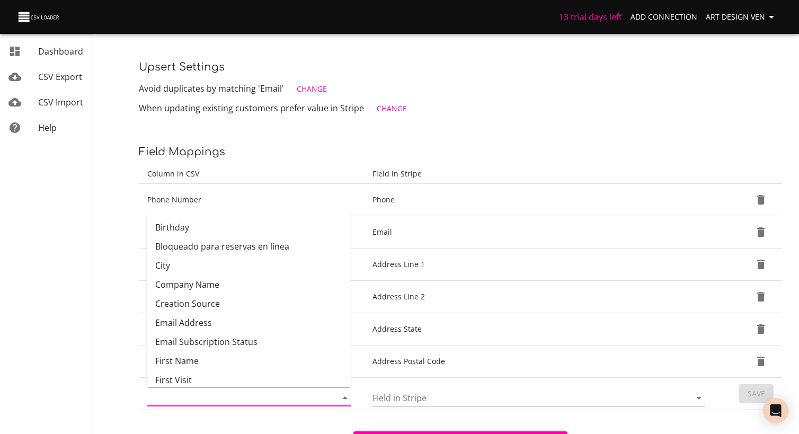
scroll to position [59, 0]
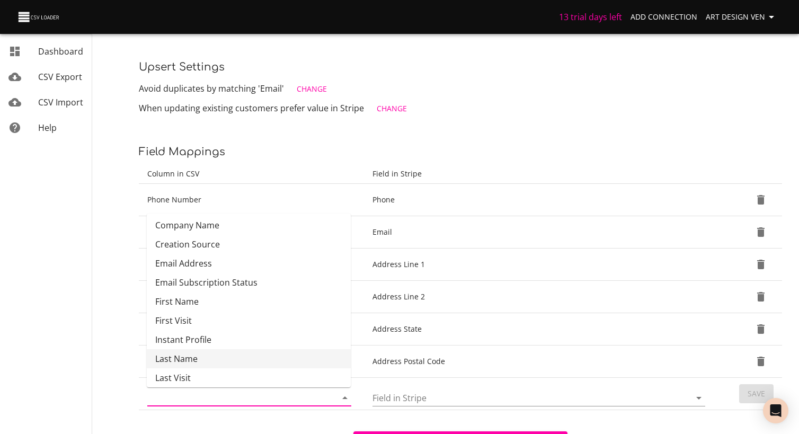
click at [431, 399] on input "Field in Stripe" at bounding box center [522, 397] width 300 height 16
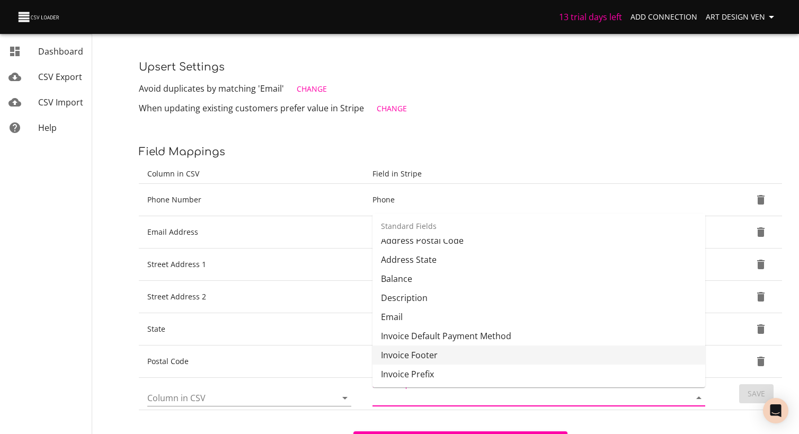
scroll to position [130, 0]
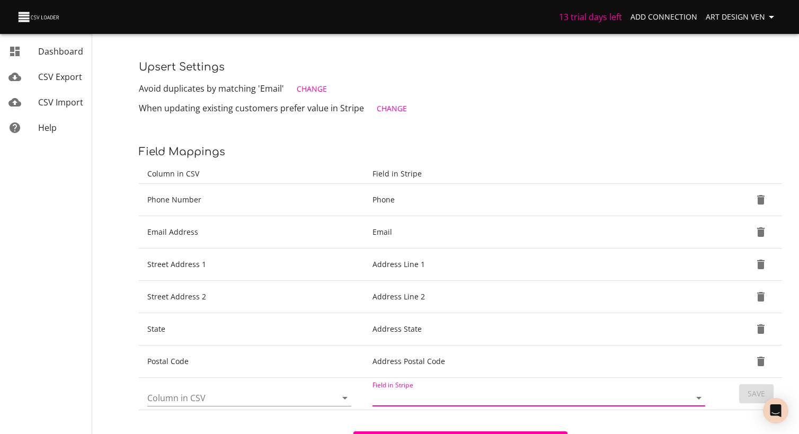
click at [409, 404] on input "Field in Stripe" at bounding box center [522, 397] width 300 height 16
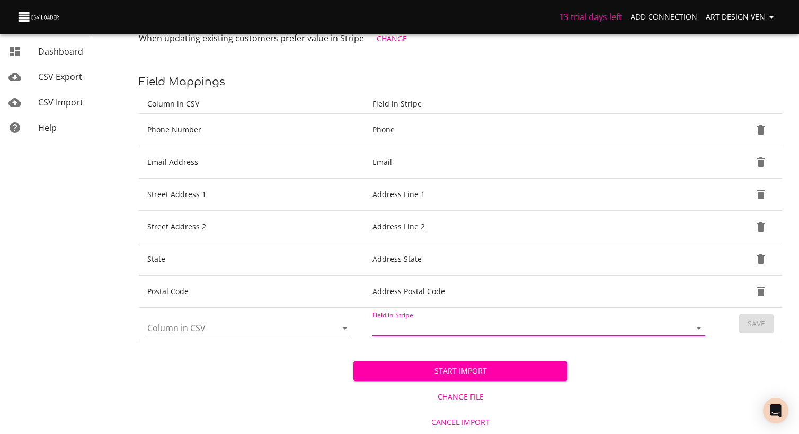
click at [729, 367] on div "Start Import Change File Cancel Import" at bounding box center [460, 387] width 643 height 94
click at [466, 374] on span "Start Import" at bounding box center [461, 371] width 198 height 13
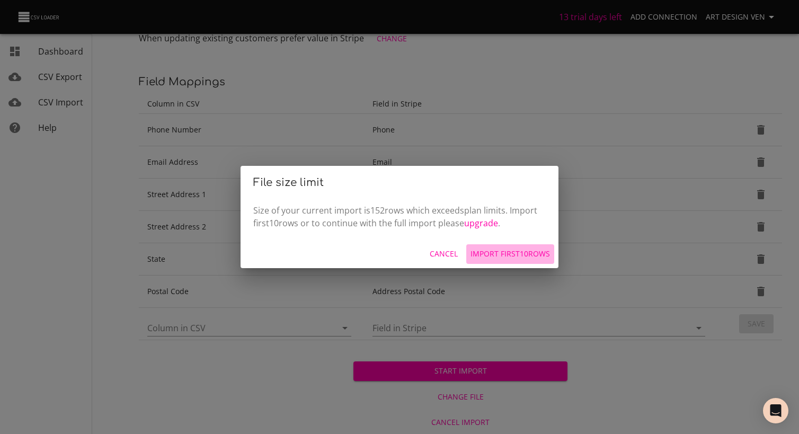
click at [483, 256] on span "Import first 10 rows" at bounding box center [510, 253] width 79 height 13
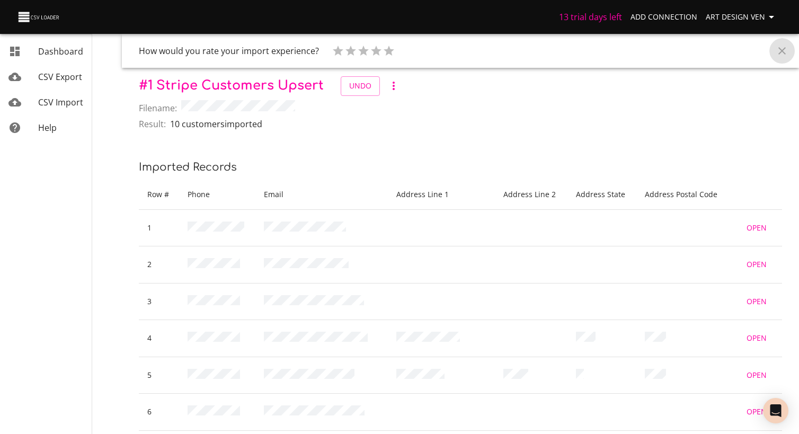
click at [783, 51] on icon "Close" at bounding box center [781, 50] width 7 height 7
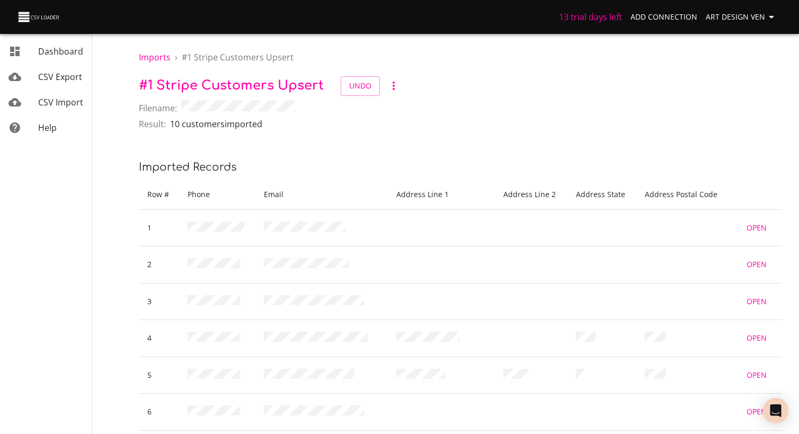
click at [734, 16] on span "Art Design Ven" at bounding box center [742, 17] width 72 height 13
click at [197, 138] on div "Imports › # 1 Stripe Customers Upsert # 1 Stripe Customers Upsert Undo Filename…" at bounding box center [460, 315] width 677 height 631
click at [38, 97] on div "mailbox folders" at bounding box center [23, 102] width 30 height 13
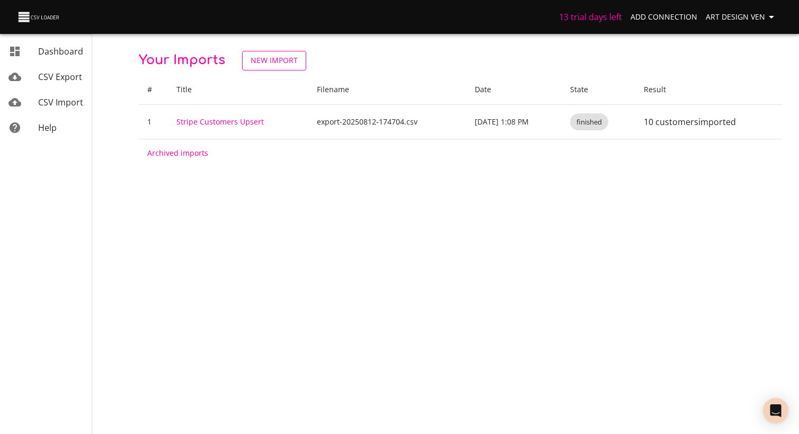
click at [265, 65] on span "New Import" at bounding box center [274, 60] width 47 height 13
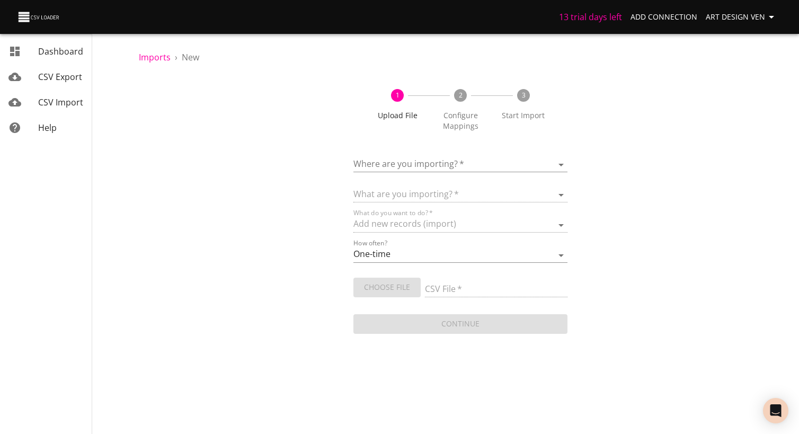
click at [421, 171] on body "13 trial days left Add Connection Art Design Ven Dashboard CSV Export CSV Impor…" at bounding box center [399, 217] width 799 height 434
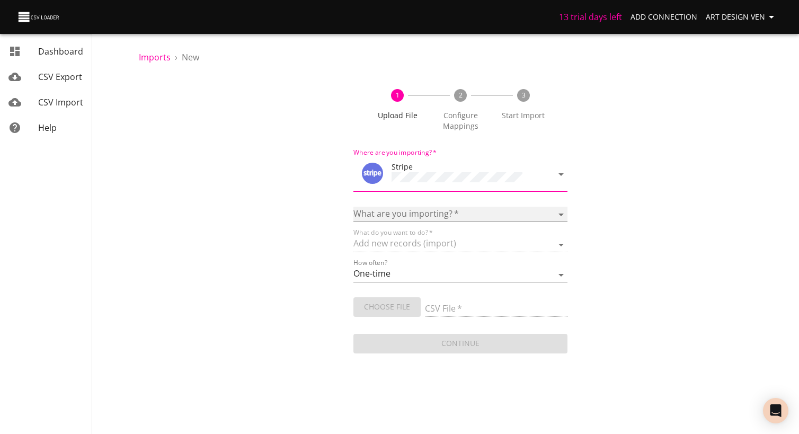
click at [403, 216] on select "Customers" at bounding box center [460, 214] width 215 height 15
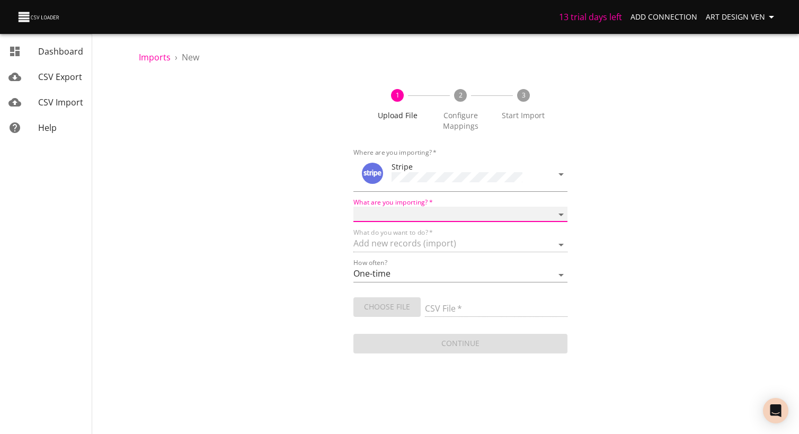
select select "customers"
click at [353, 207] on select "Customers" at bounding box center [460, 214] width 215 height 15
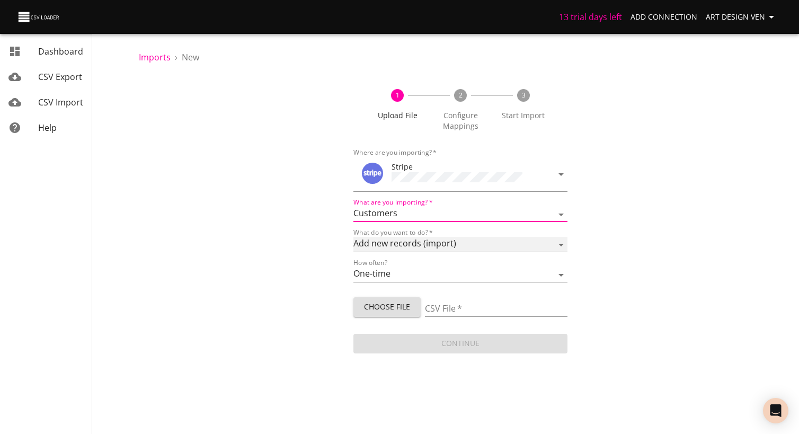
click at [398, 243] on select "Add new records (import) Update existing records (update) Add new and update ex…" at bounding box center [460, 244] width 215 height 15
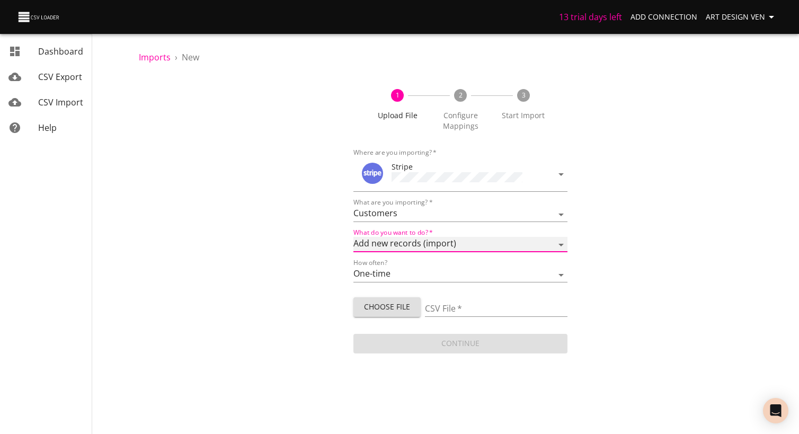
select select "upsert"
click at [353, 237] on select "Add new records (import) Update existing records (update) Add new and update ex…" at bounding box center [460, 244] width 215 height 15
click at [381, 272] on select "One-time Auto import" at bounding box center [460, 274] width 215 height 15
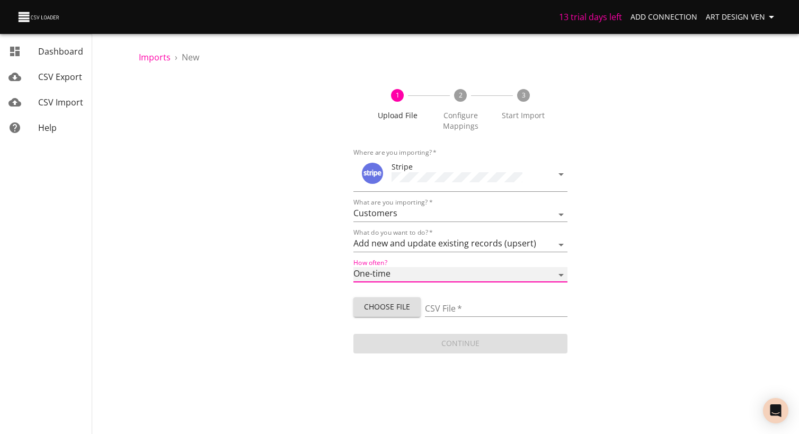
click at [386, 277] on select "One-time Auto import" at bounding box center [460, 274] width 215 height 15
click at [385, 307] on span "Choose File" at bounding box center [387, 306] width 50 height 13
type input "export-20250812-174704.csv"
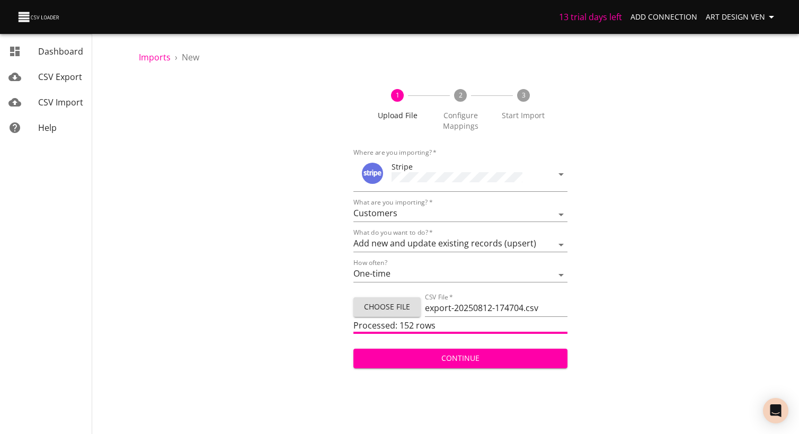
click at [517, 349] on button "Continue" at bounding box center [460, 359] width 215 height 20
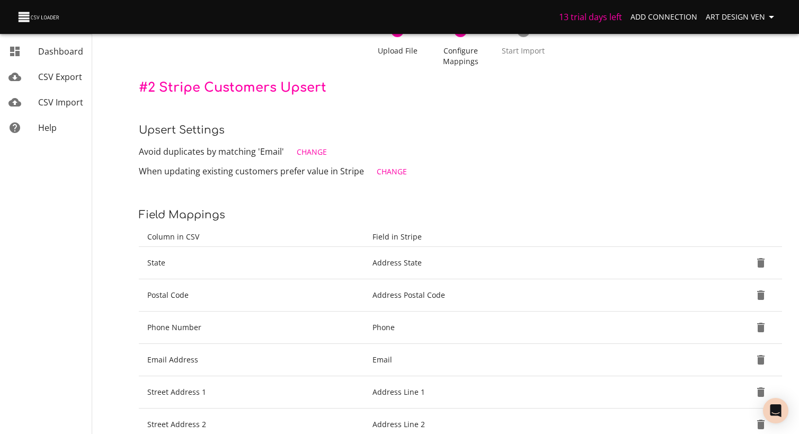
scroll to position [57, 0]
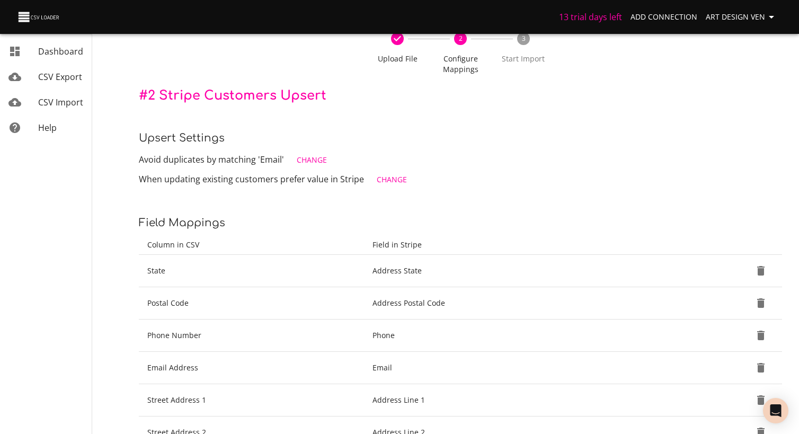
click at [389, 181] on span "Change" at bounding box center [392, 179] width 30 height 13
select select "update_when_blank"
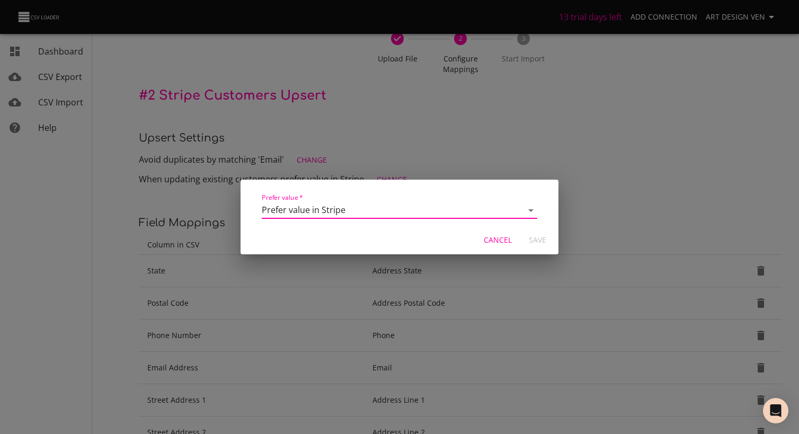
click at [393, 206] on select "Overwrite value in Stripe Prefer value in Stripe" at bounding box center [400, 210] width 276 height 17
click at [499, 242] on span "Cancel" at bounding box center [498, 240] width 28 height 13
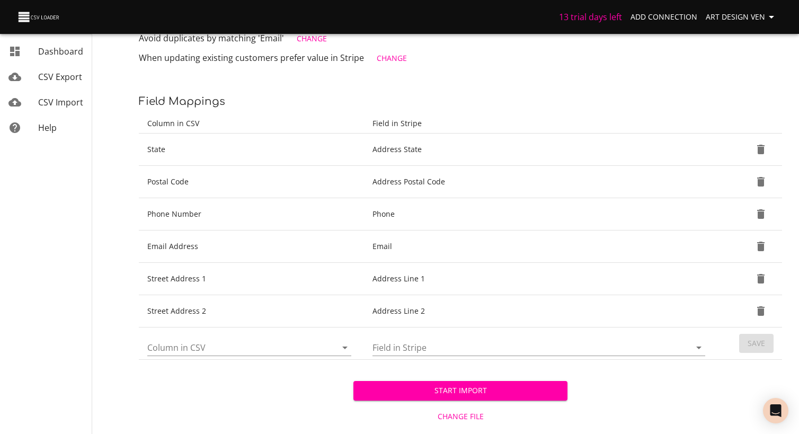
scroll to position [198, 0]
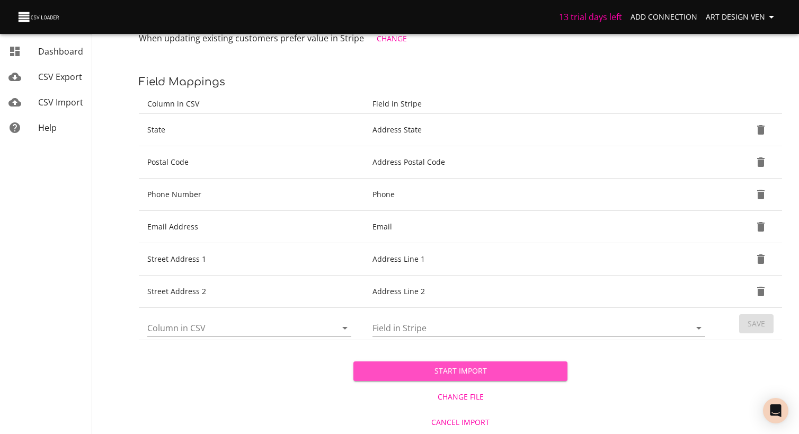
click at [509, 368] on span "Start Import" at bounding box center [461, 371] width 198 height 13
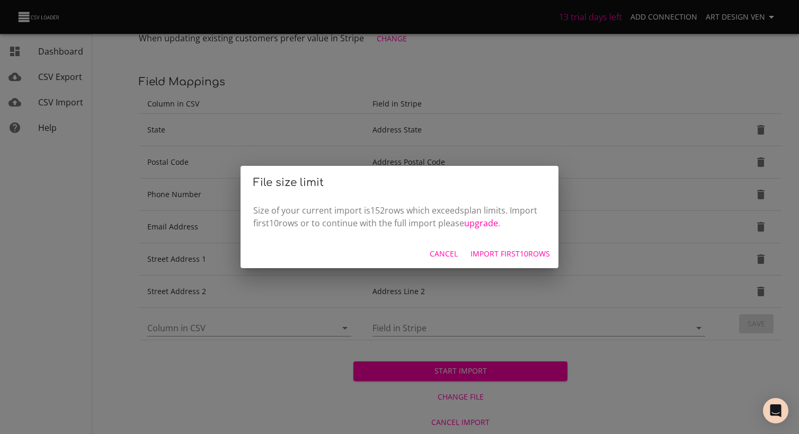
click at [451, 254] on span "Cancel" at bounding box center [444, 253] width 28 height 13
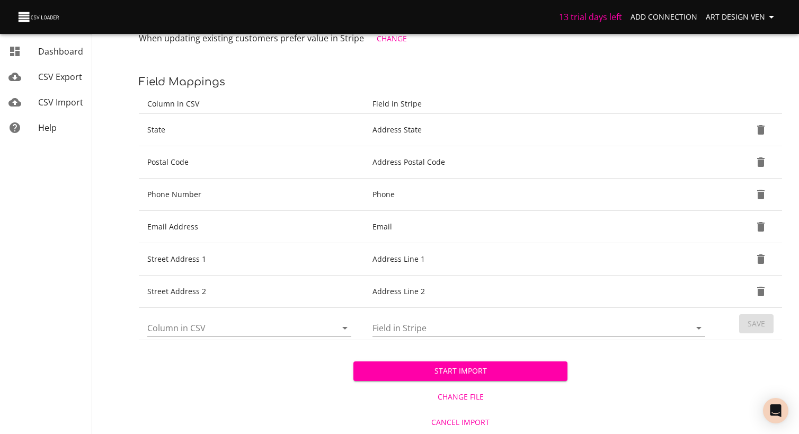
click at [461, 416] on span "Cancel Import" at bounding box center [461, 422] width 206 height 13
